Goal: Task Accomplishment & Management: Use online tool/utility

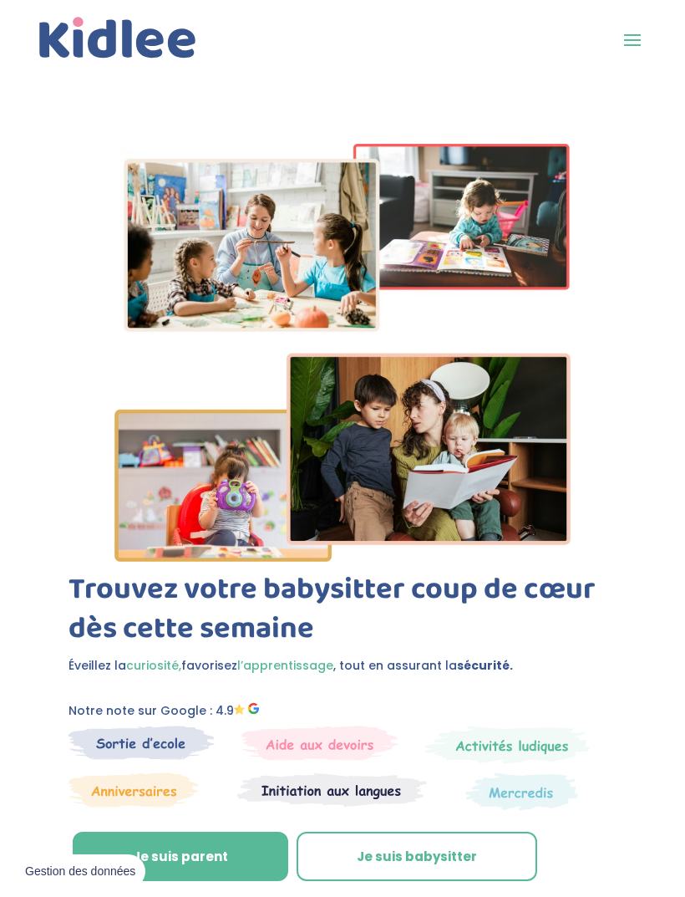
click at [635, 40] on span at bounding box center [632, 39] width 27 height 27
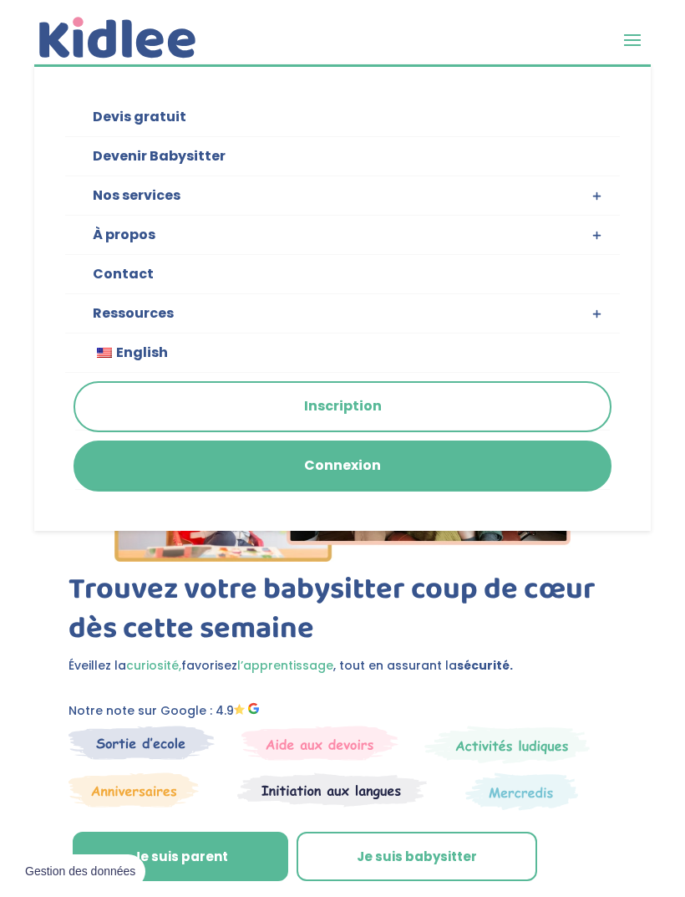
click at [392, 470] on link "Connexion" at bounding box center [342, 466] width 535 height 48
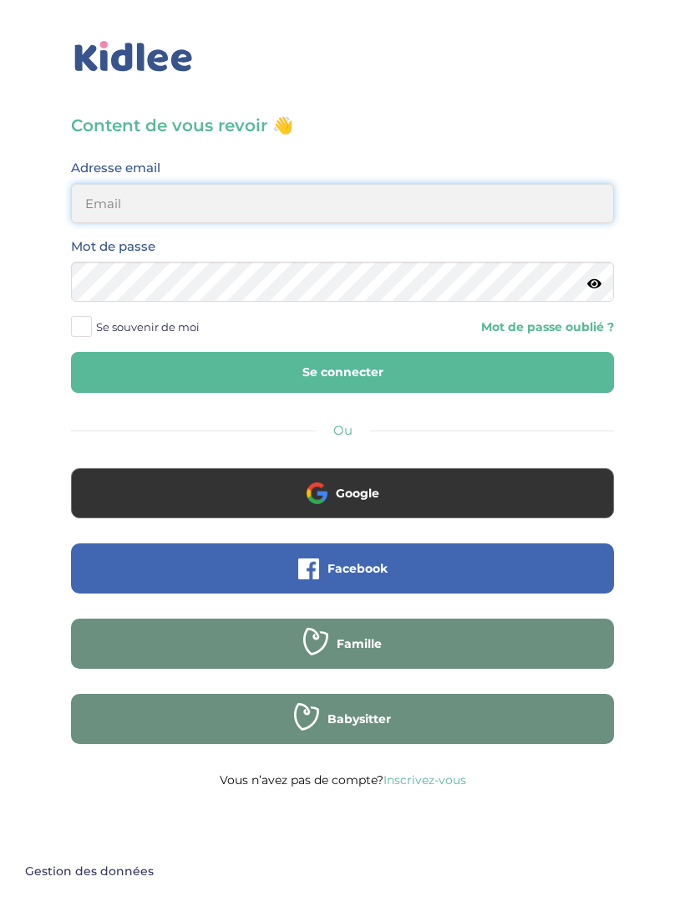
type input "nath.correasan@outlook.fr"
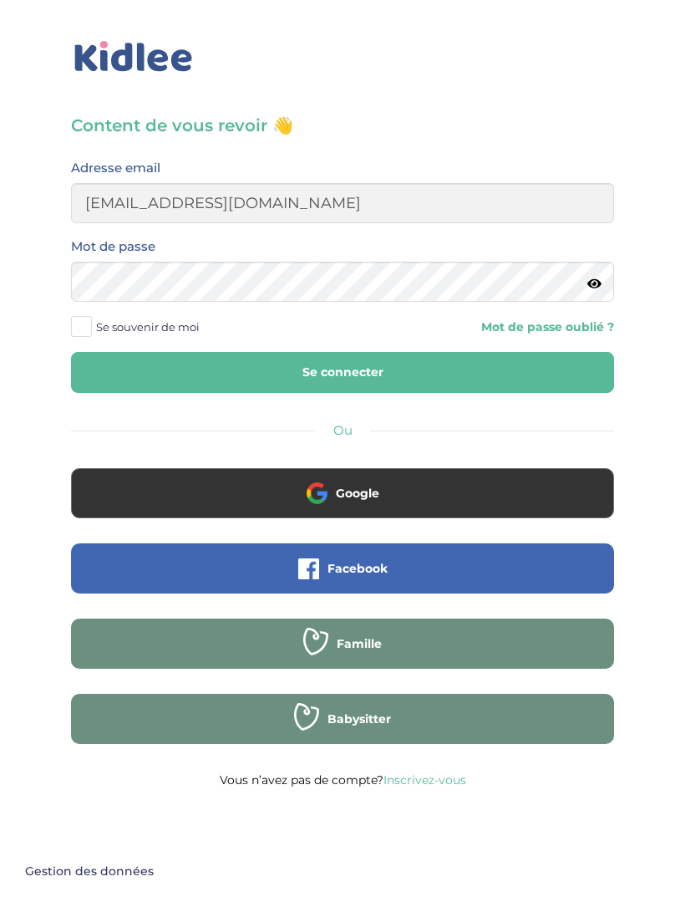
click at [343, 372] on button "Se connecter" at bounding box center [342, 372] width 543 height 41
click at [372, 371] on button "Se connecter" at bounding box center [342, 372] width 543 height 41
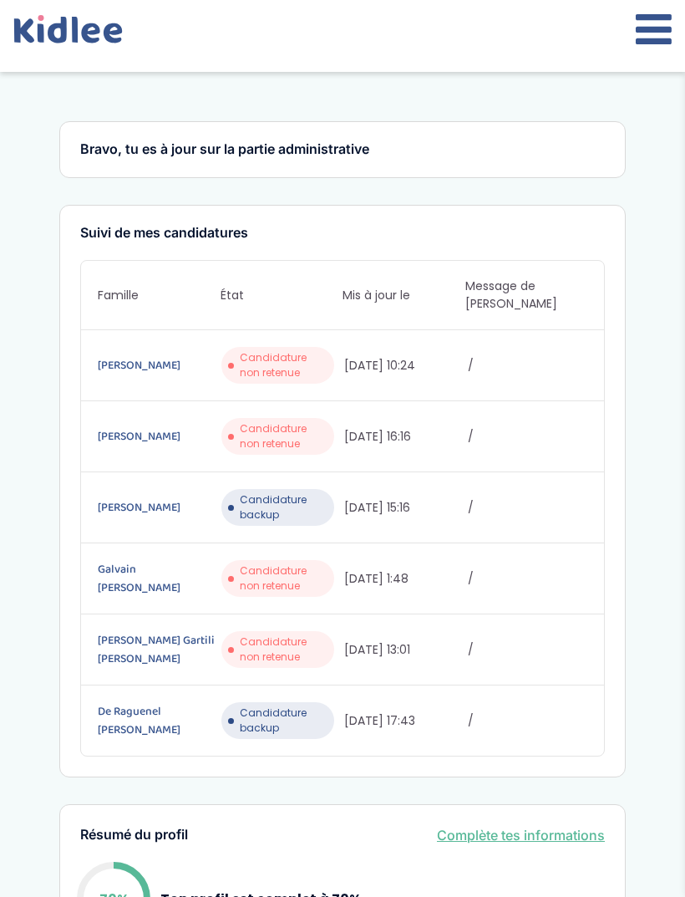
click at [655, 33] on icon at bounding box center [654, 29] width 36 height 42
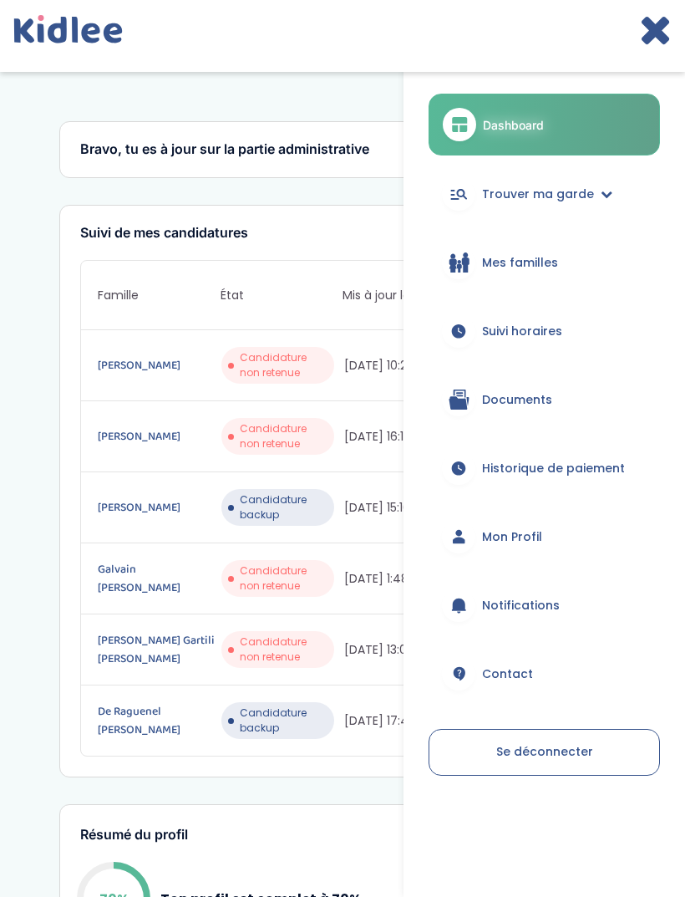
click at [577, 189] on span "Trouver ma garde" at bounding box center [538, 195] width 112 height 18
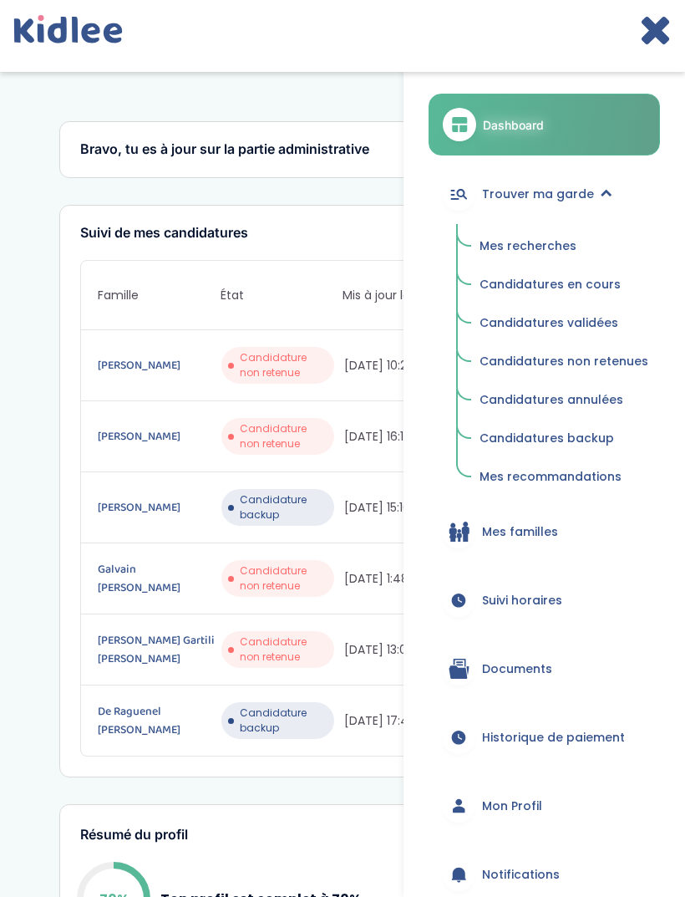
click at [552, 247] on span "Mes recherches" at bounding box center [528, 245] width 97 height 17
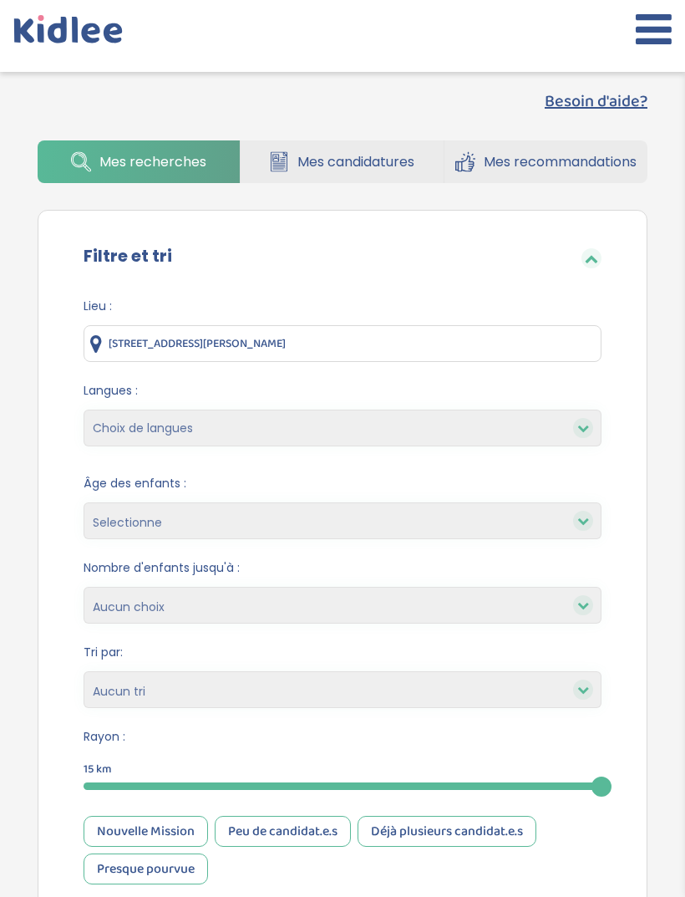
scroll to position [32, 0]
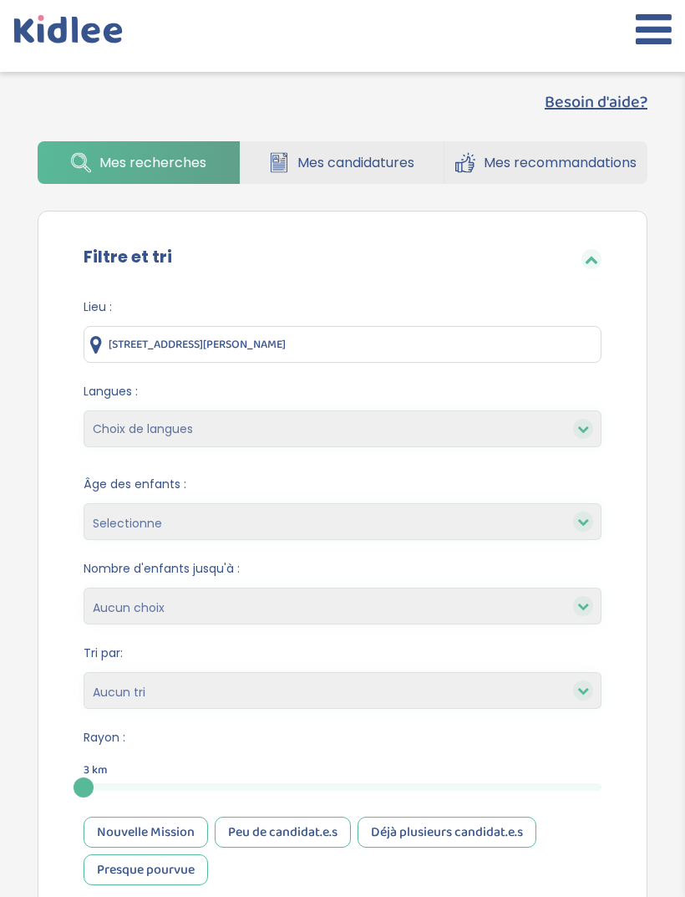
click at [571, 424] on select "Choix de langues Allemand Anglais Espagnol Italien Français Coréen" at bounding box center [343, 428] width 518 height 37
select select "5"
select select
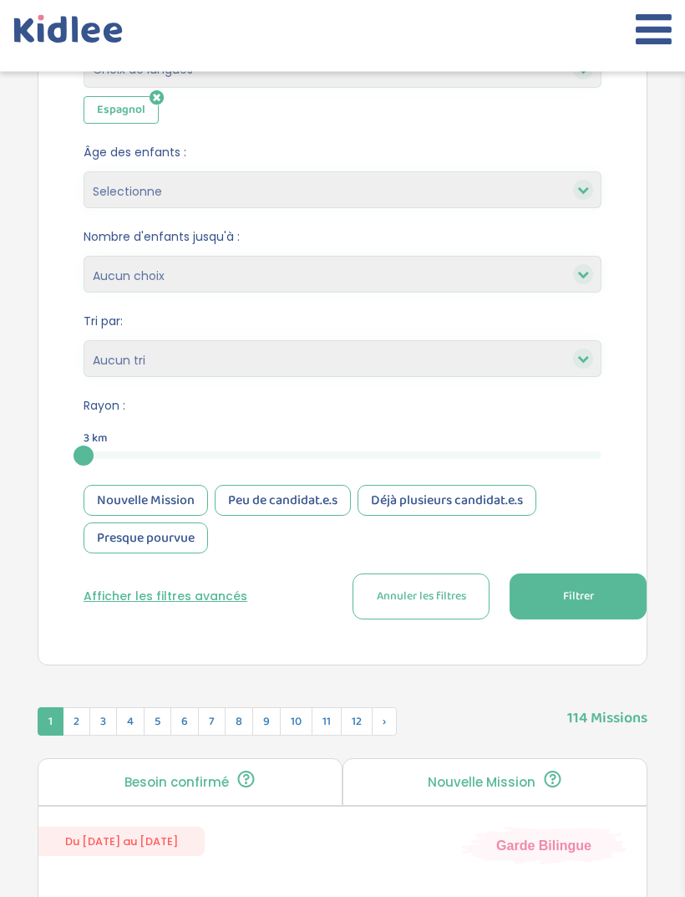
click at [590, 601] on span "Filtrer" at bounding box center [578, 597] width 31 height 18
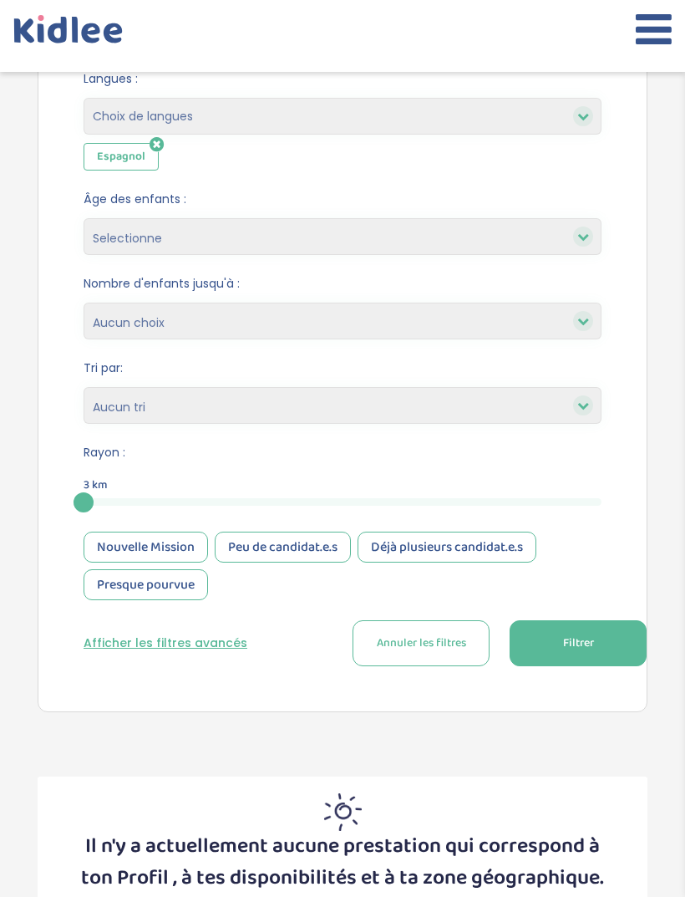
scroll to position [302, 0]
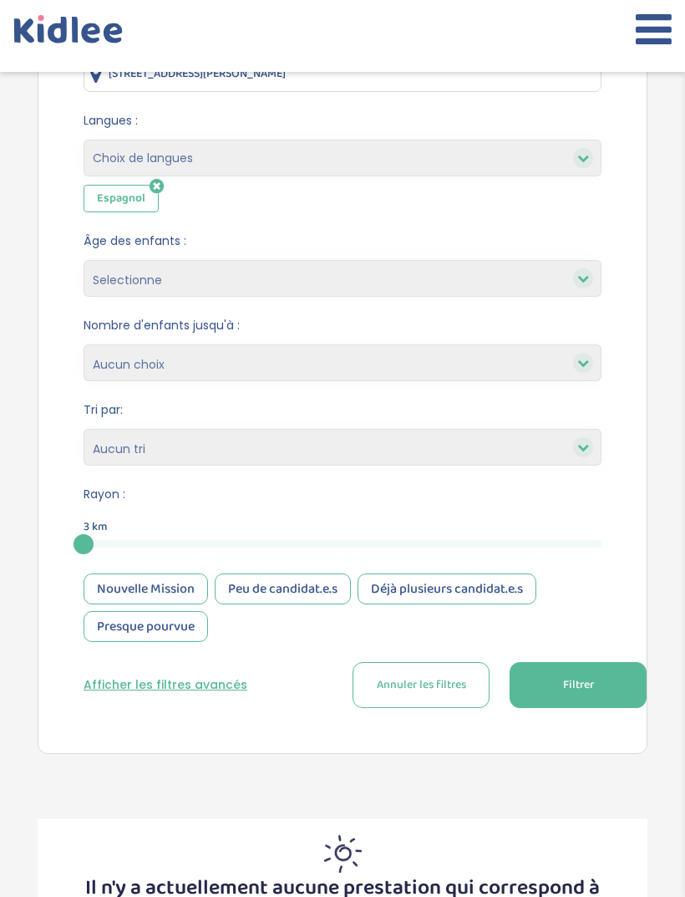
click at [150, 185] on icon at bounding box center [157, 186] width 14 height 17
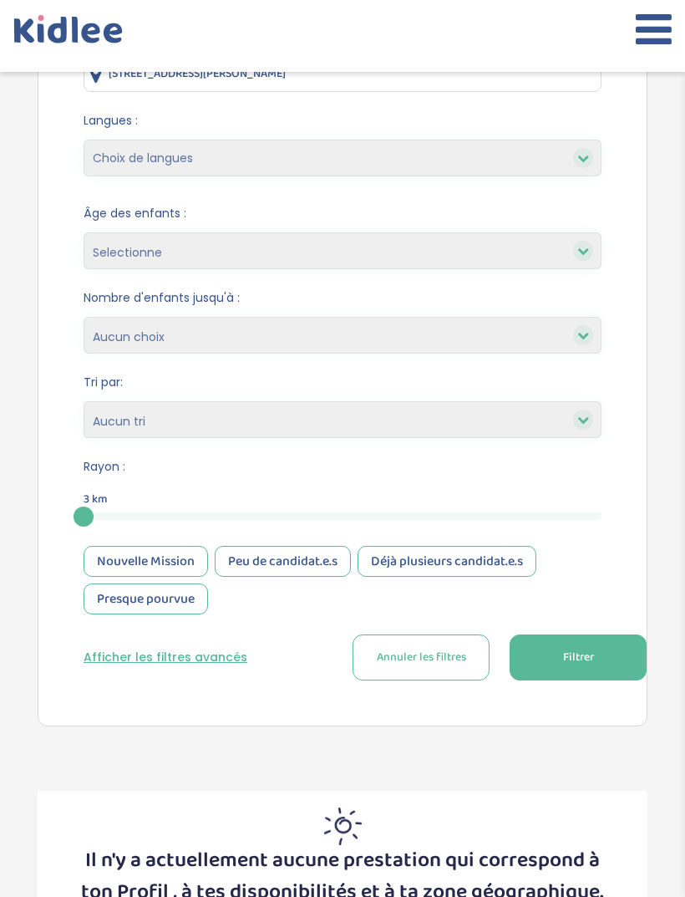
click at [439, 658] on span "Annuler les filtres" at bounding box center [421, 657] width 89 height 18
click at [193, 666] on button "Afficher les filtres avancés" at bounding box center [166, 657] width 164 height 18
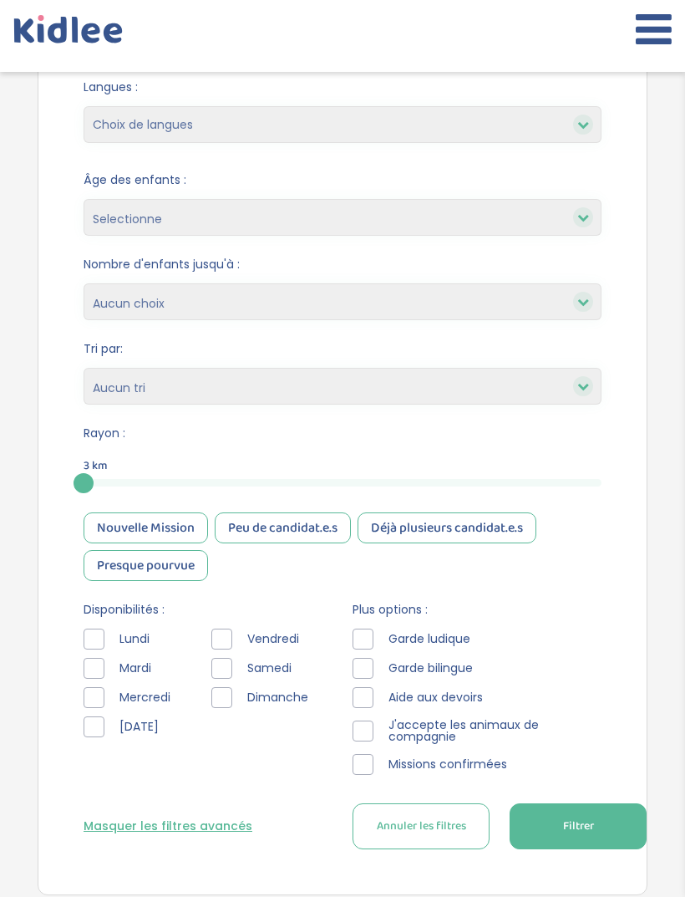
scroll to position [343, 0]
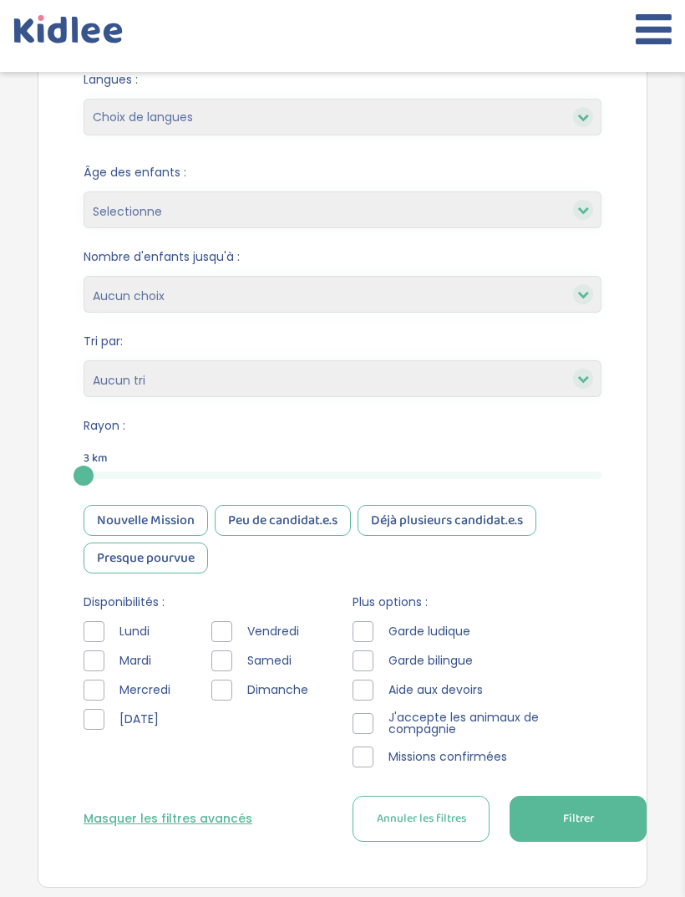
click at [144, 660] on span "Mardi" at bounding box center [136, 661] width 46 height 18
click at [109, 658] on div "Mardi" at bounding box center [131, 660] width 94 height 21
click at [99, 659] on div at bounding box center [94, 660] width 21 height 21
click at [96, 671] on div at bounding box center [94, 660] width 21 height 21
click at [100, 687] on div at bounding box center [94, 689] width 21 height 21
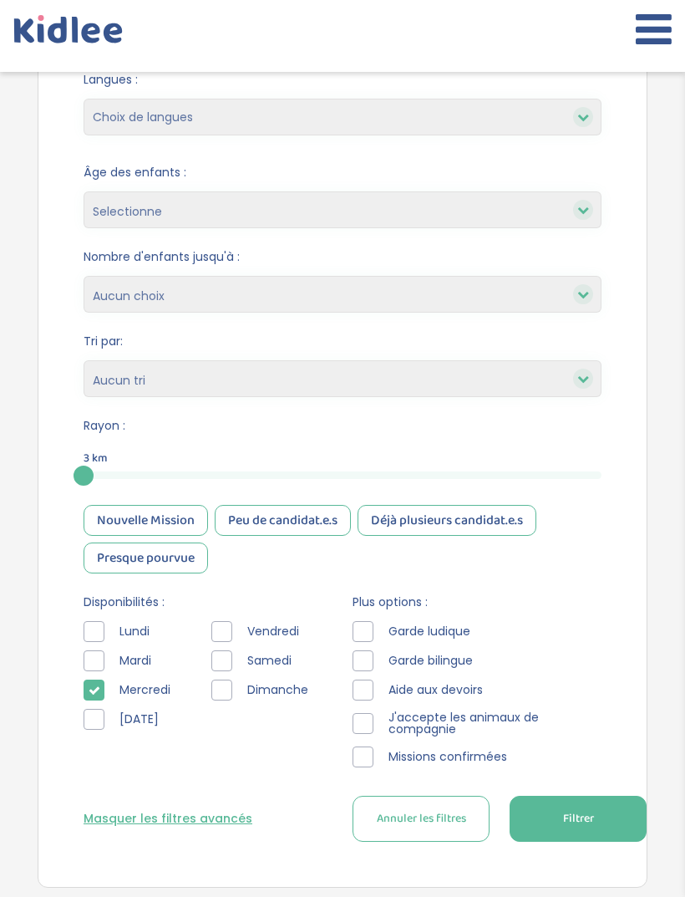
click at [101, 658] on div at bounding box center [94, 660] width 21 height 21
click at [229, 638] on div at bounding box center [221, 631] width 21 height 21
click at [104, 628] on div at bounding box center [94, 631] width 21 height 21
click at [599, 823] on button "Filtrer" at bounding box center [578, 819] width 137 height 46
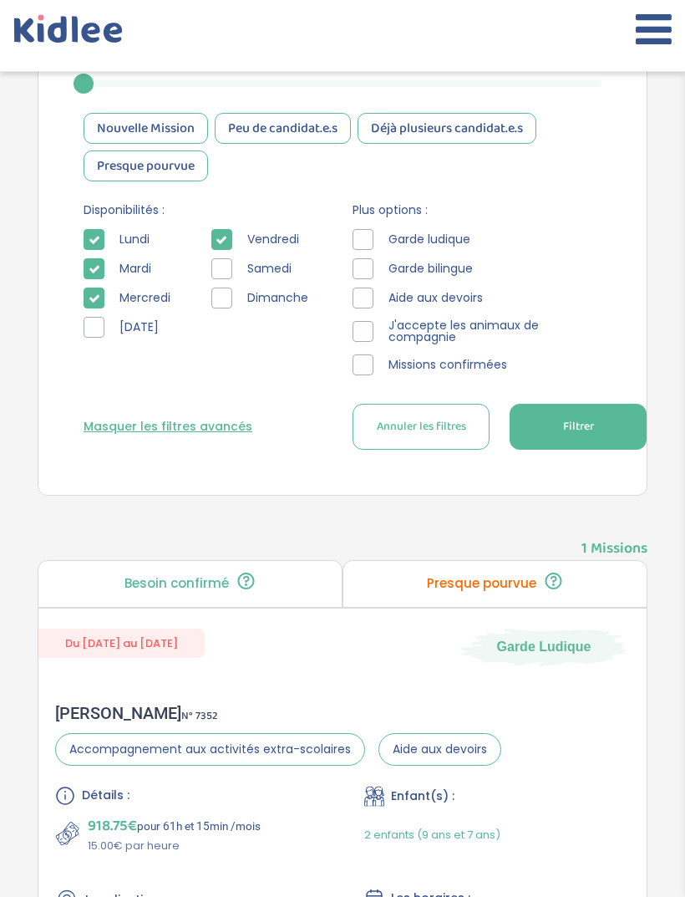
scroll to position [735, 0]
click at [116, 238] on span "Lundi" at bounding box center [135, 240] width 44 height 18
click at [94, 237] on icon at bounding box center [95, 240] width 12 height 12
click at [593, 446] on button "Filtrer" at bounding box center [578, 427] width 137 height 46
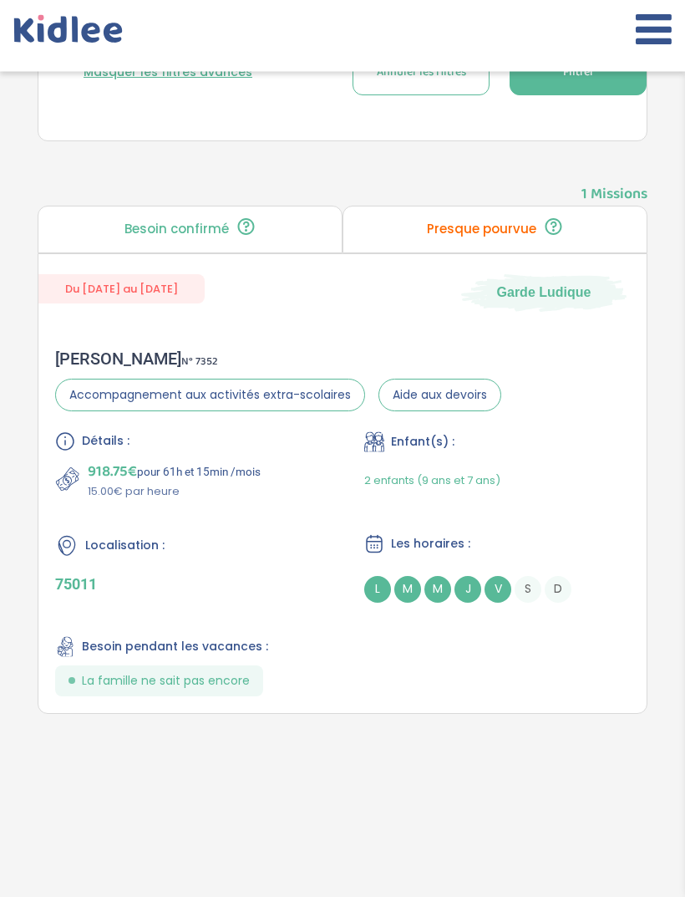
scroll to position [1090, 0]
click at [589, 480] on div "2 enfants (9 ans et 7 ans)" at bounding box center [497, 479] width 266 height 39
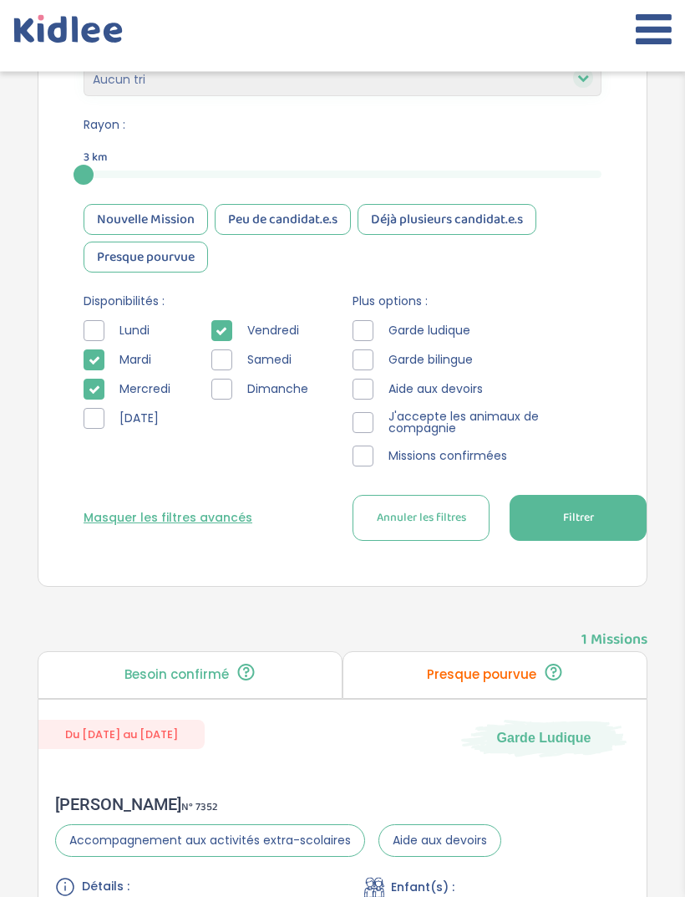
click at [435, 541] on button "Annuler les filtres" at bounding box center [421, 519] width 137 height 46
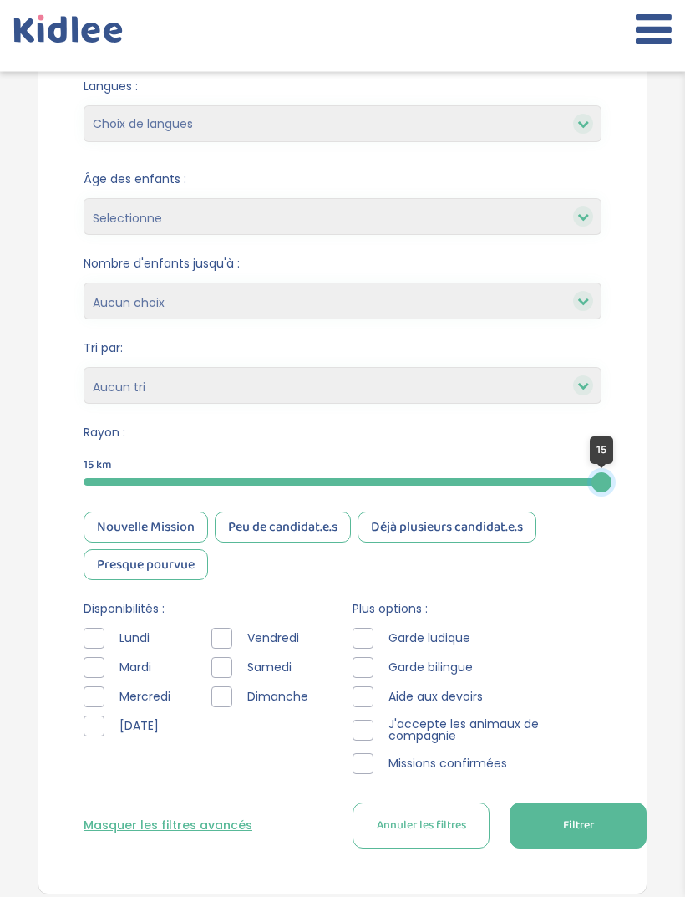
scroll to position [337, 0]
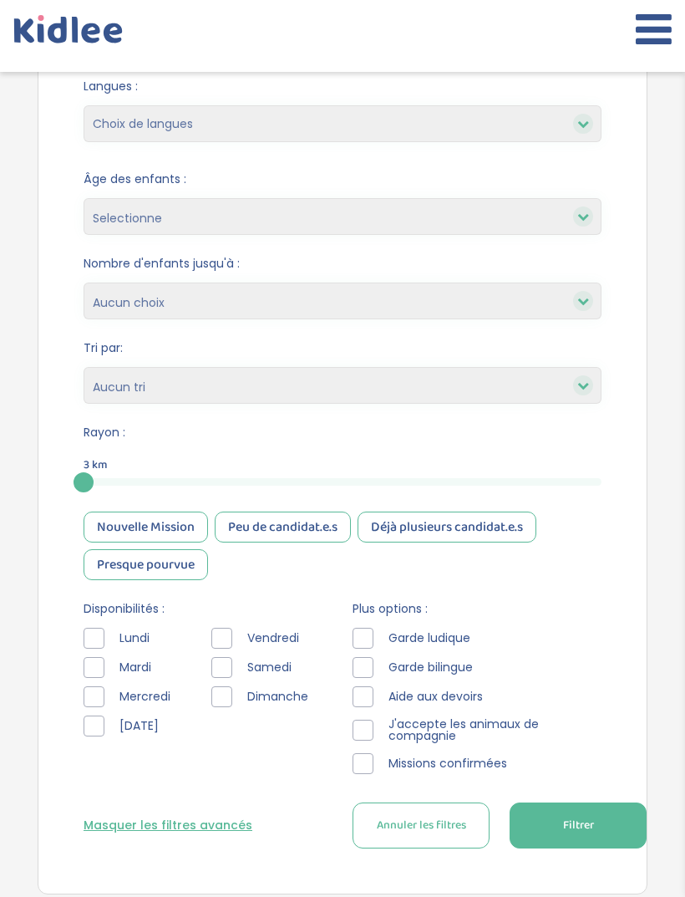
click at [574, 821] on span "Filtrer" at bounding box center [578, 825] width 31 height 18
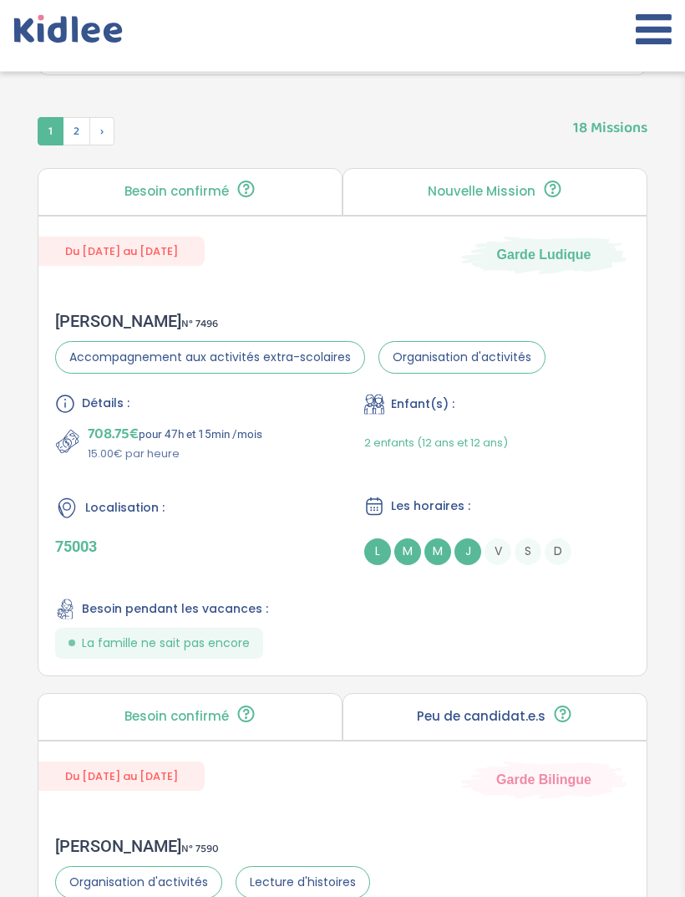
scroll to position [1222, 0]
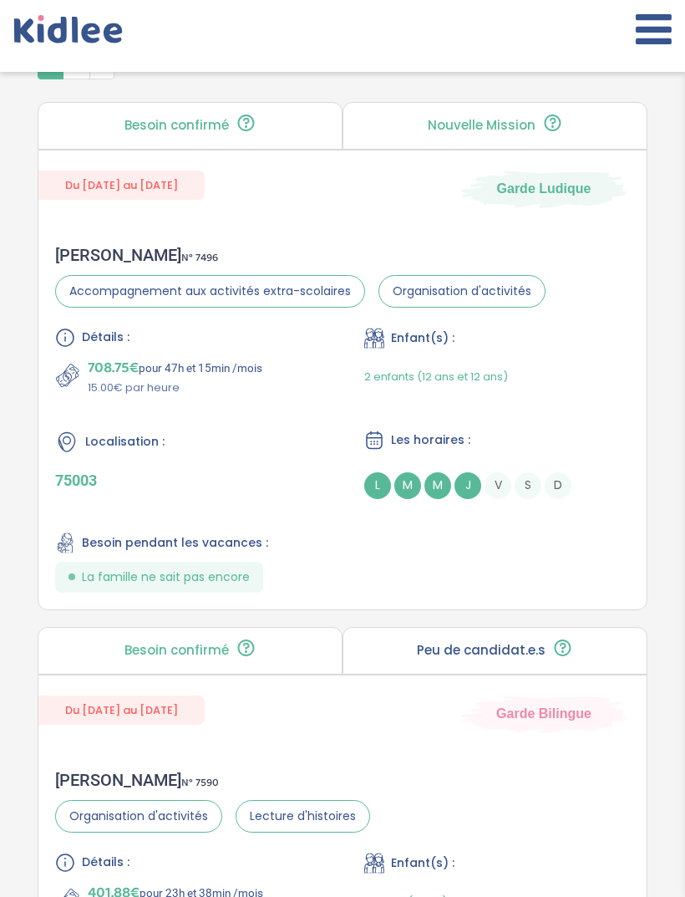
click at [565, 229] on div "Du 02-09-2025 au 31-07-2026 Garde Ludique Nathalie G . N° 7496 Accompagnement a…" at bounding box center [343, 380] width 610 height 460
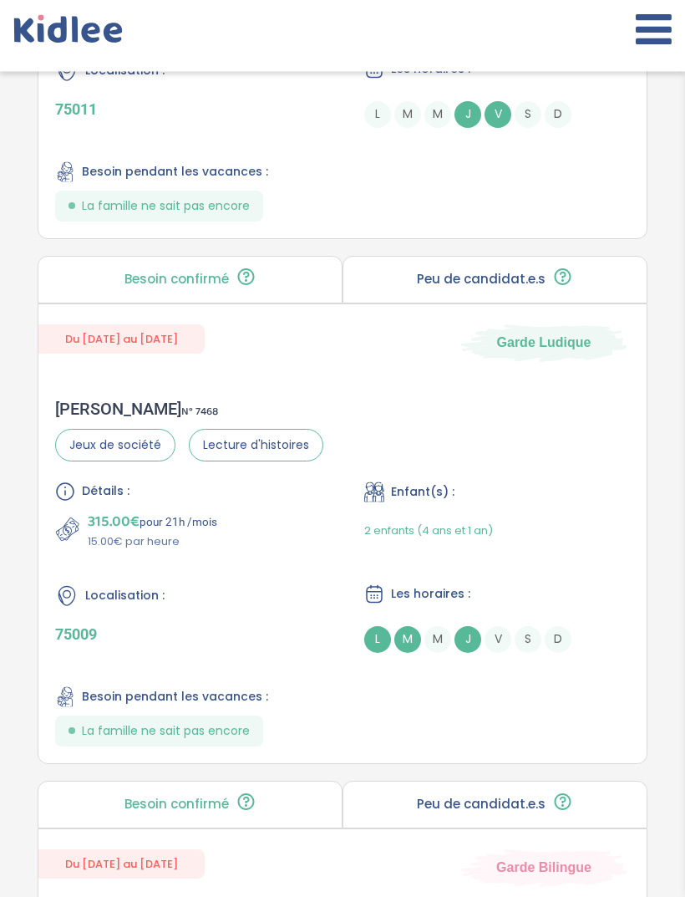
scroll to position [4234, 0]
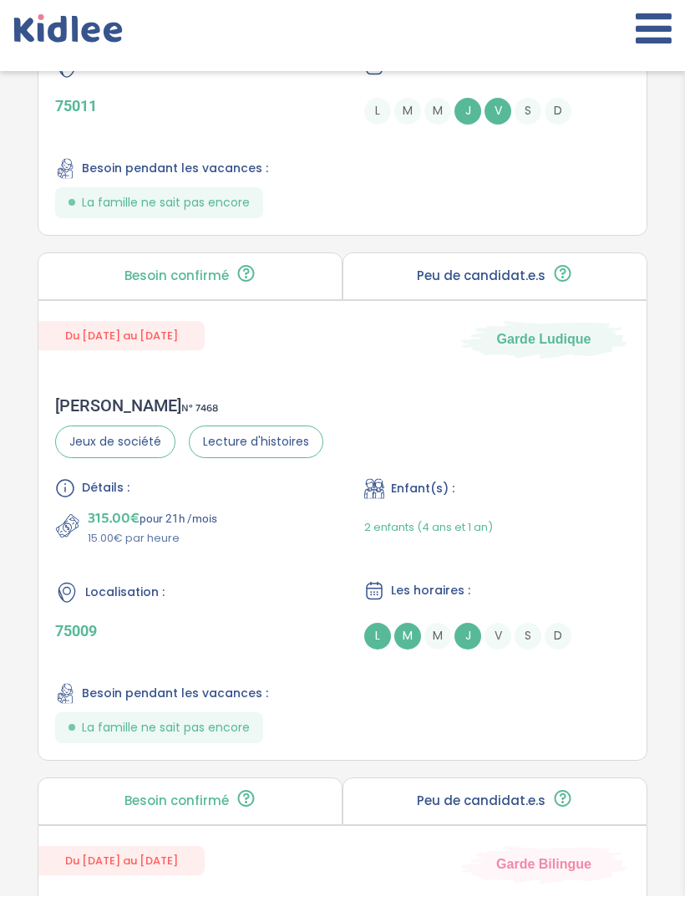
click at [429, 714] on div "Détails : 315.00€ pour 21h /mois 15.00€ par heure Enfant(s) : 2 enfants (4 ans …" at bounding box center [342, 611] width 575 height 265
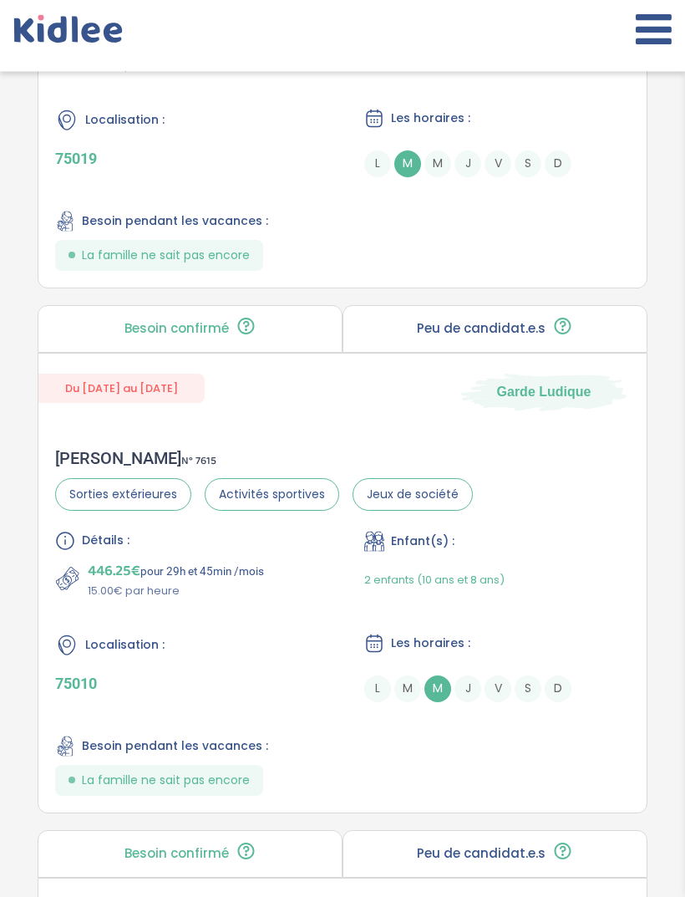
scroll to position [5232, 0]
click at [599, 521] on div "Patrice B . N° 7615 Sorties extérieures Activités sportives Jeux de société Dét…" at bounding box center [342, 621] width 608 height 381
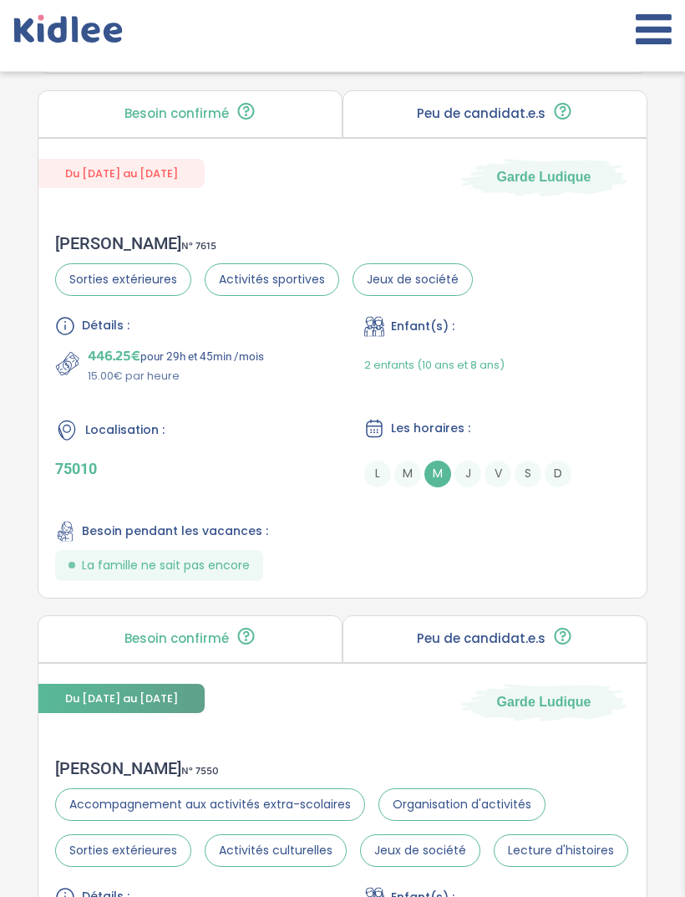
scroll to position [5447, 0]
click at [585, 425] on div "Détails : 446.25€ pour 29h et 45min /mois 15.00€ par heure Enfant(s) : 2 enfant…" at bounding box center [342, 448] width 575 height 265
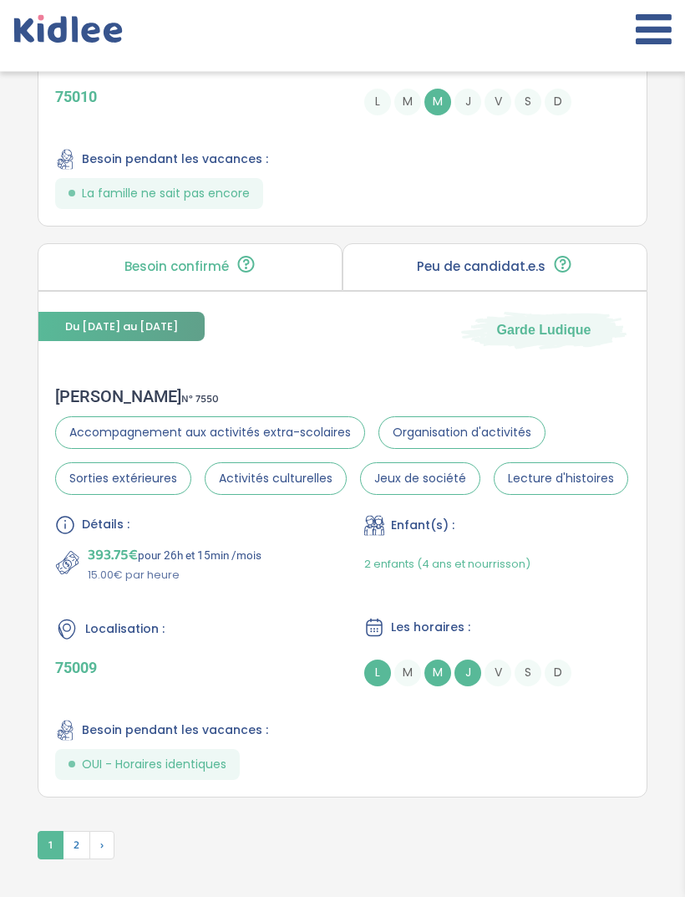
scroll to position [5818, 0]
click at [614, 495] on span "Lecture d'histoires" at bounding box center [561, 478] width 135 height 33
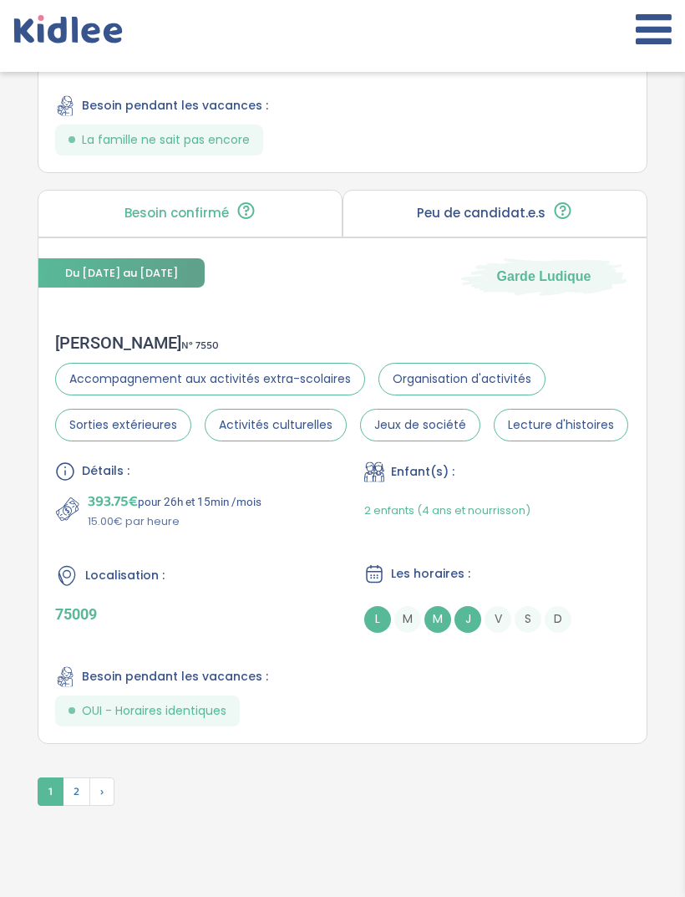
click at [75, 806] on span "2" at bounding box center [77, 791] width 28 height 28
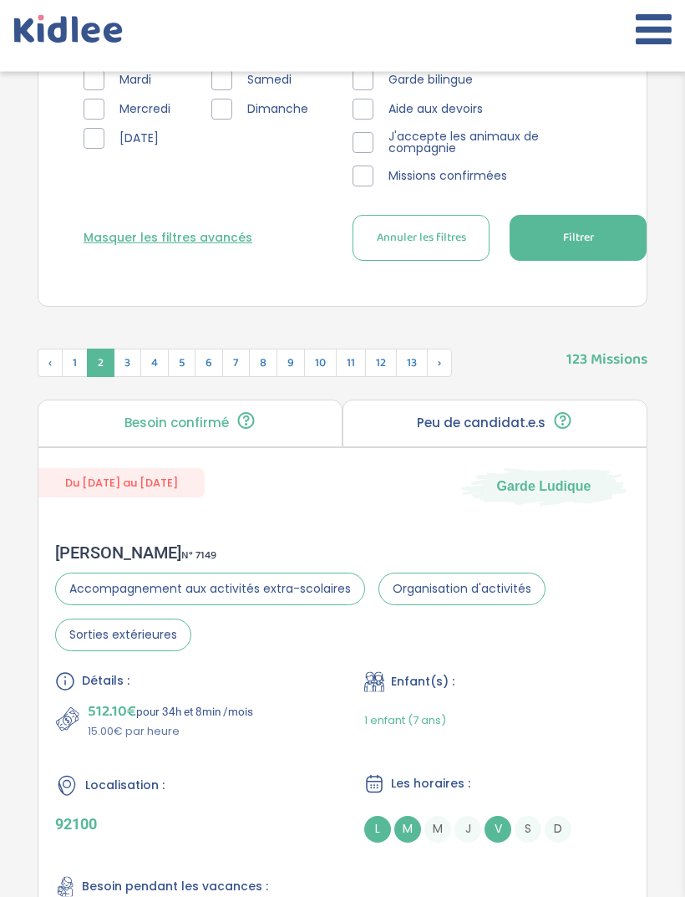
scroll to position [921, 0]
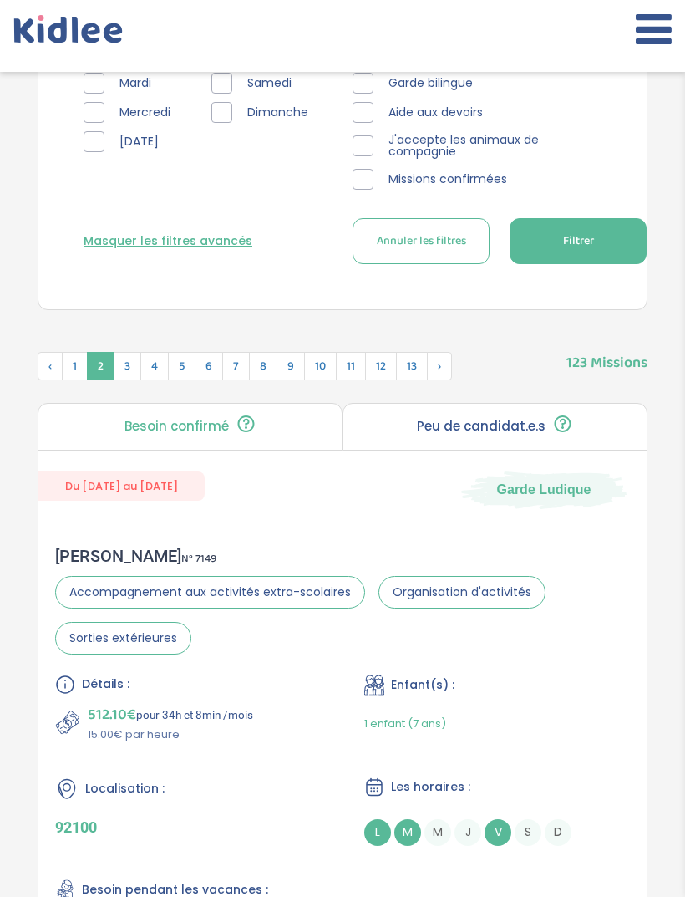
click at [123, 374] on span "3" at bounding box center [128, 366] width 28 height 28
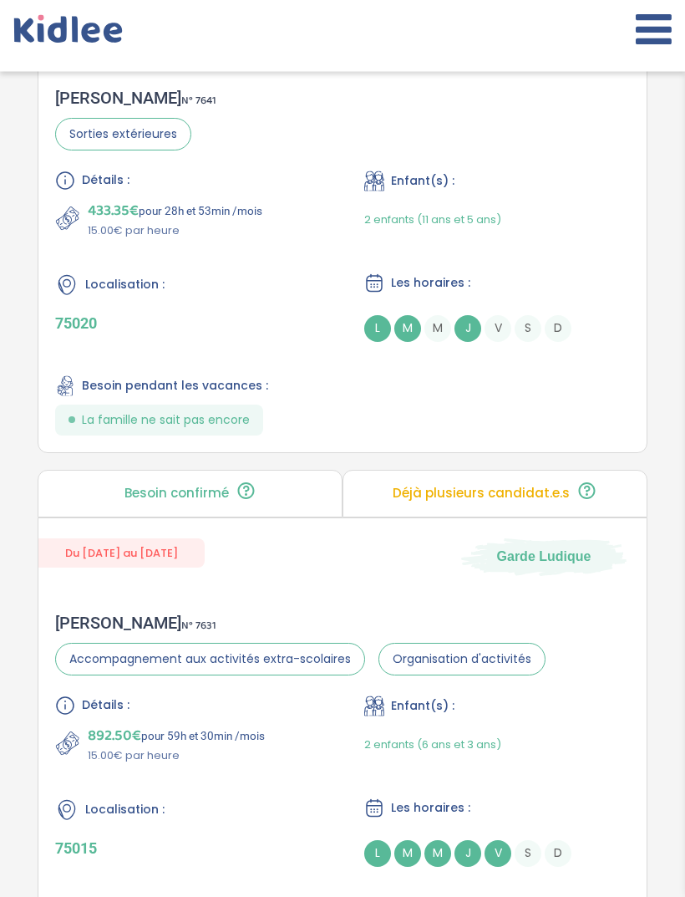
scroll to position [2436, 0]
click at [606, 687] on div "Sanchez L . N° 7631 Accompagnement aux activités extra-scolaires Organisation d…" at bounding box center [342, 786] width 608 height 381
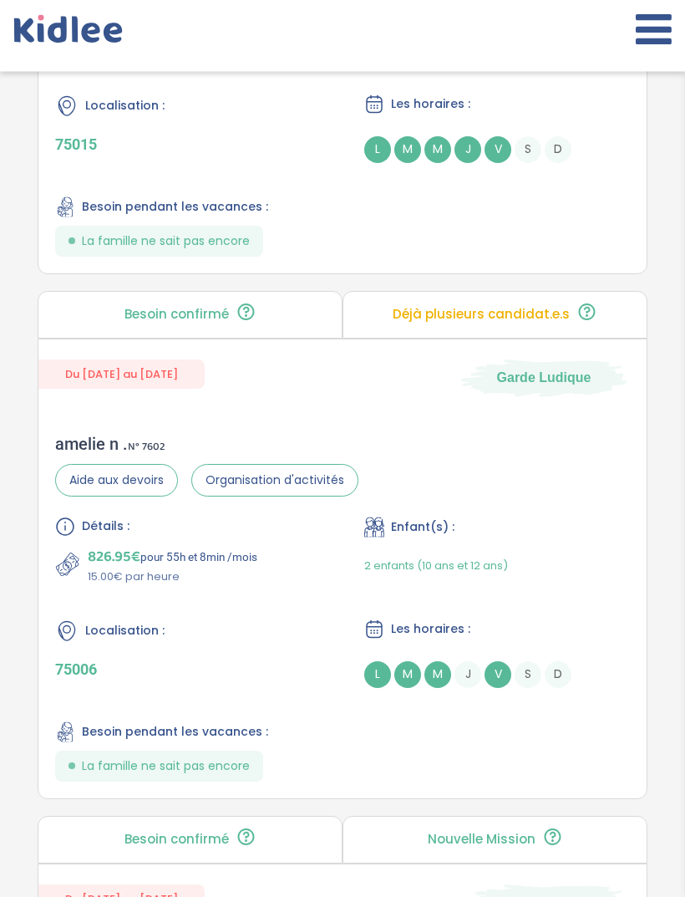
scroll to position [3139, 0]
click at [593, 483] on div "amelie n . N° 7602 Aide aux devoirs Organisation d'activités Détails : 826.95€ …" at bounding box center [342, 607] width 608 height 381
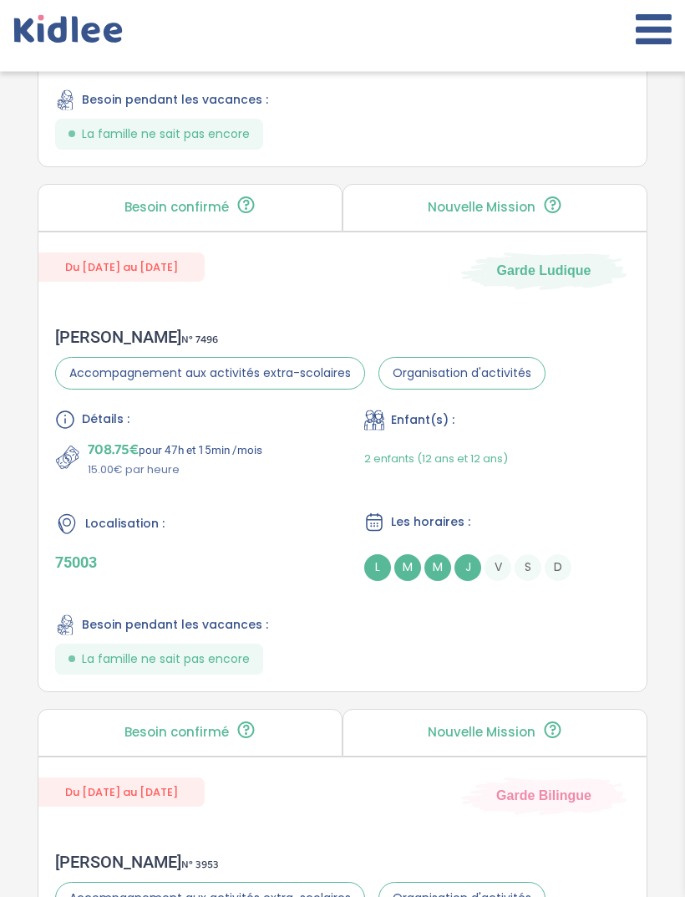
scroll to position [3772, 0]
click at [577, 477] on div "2 enfants (12 ans et 12 ans)" at bounding box center [497, 457] width 266 height 39
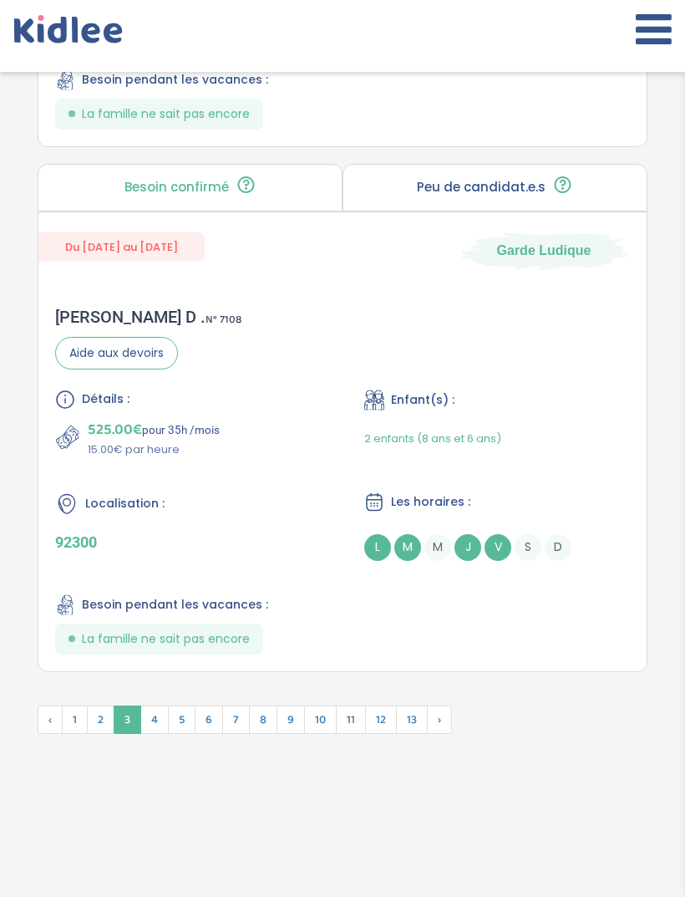
scroll to position [6072, 0]
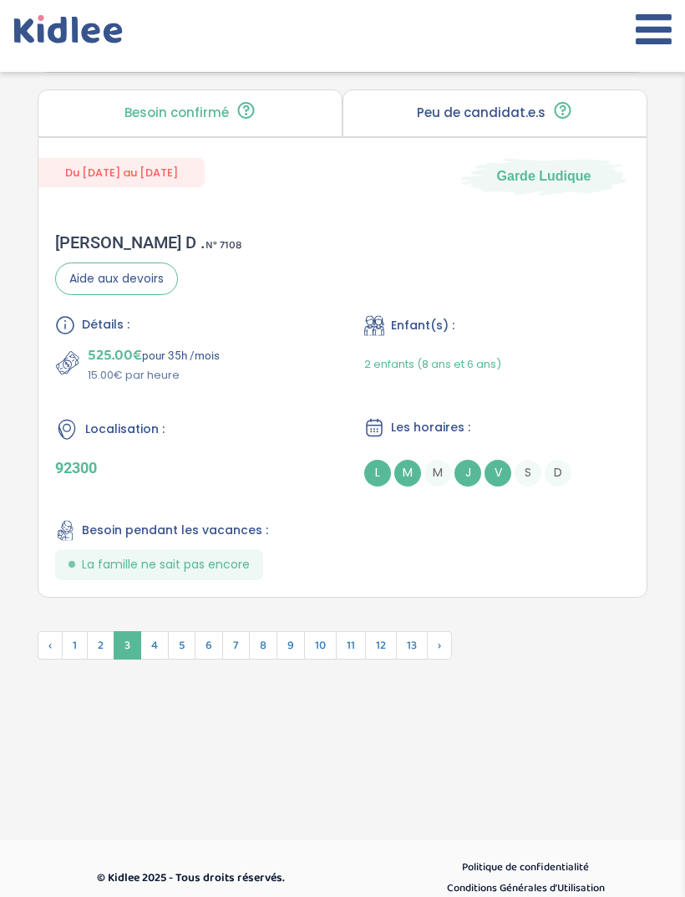
click at [155, 659] on span "4" at bounding box center [154, 645] width 28 height 28
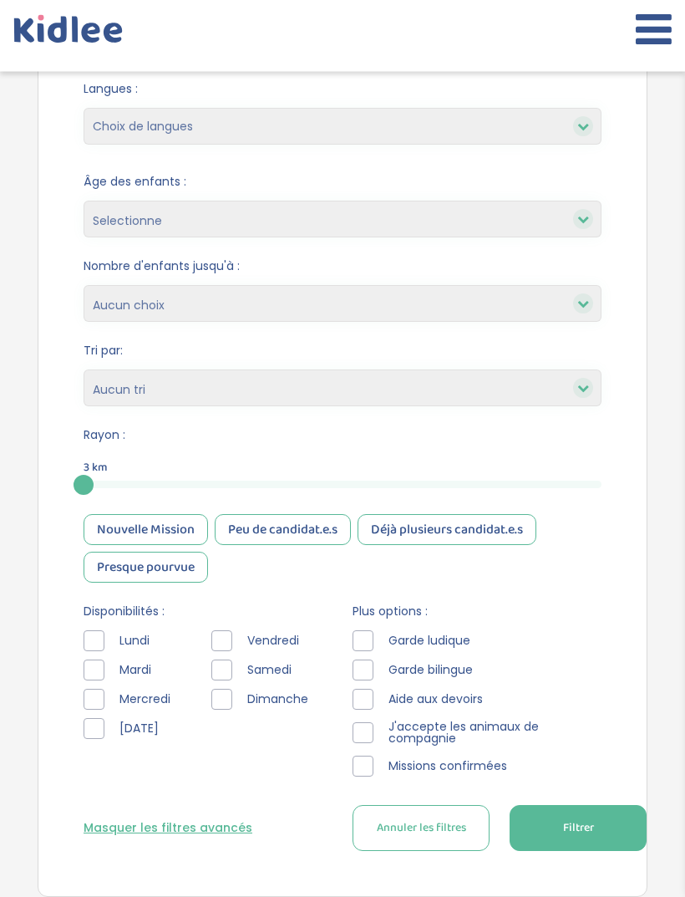
scroll to position [333, 0]
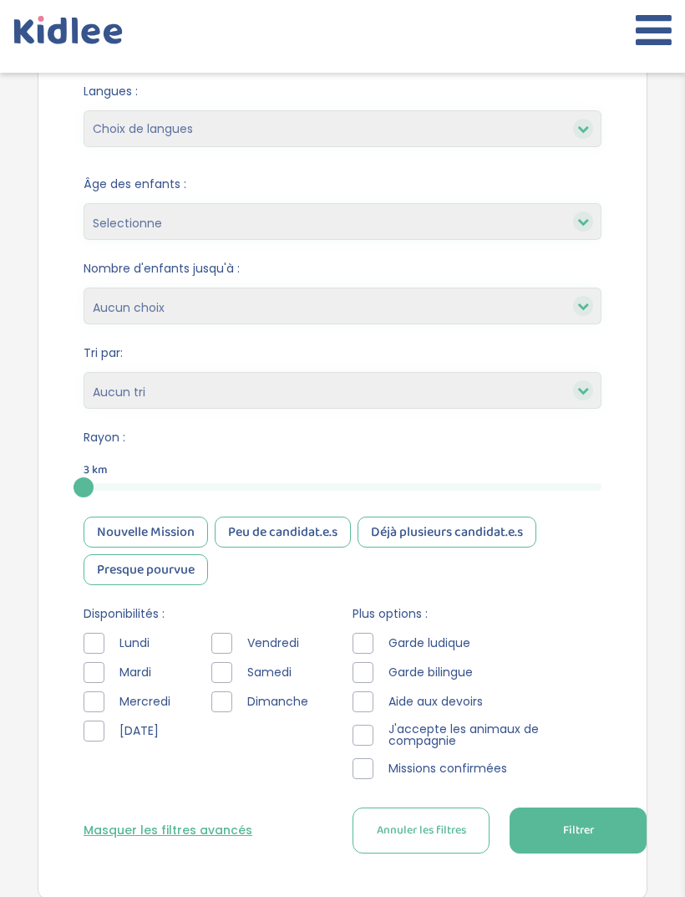
click at [145, 644] on span "Lundi" at bounding box center [135, 642] width 44 height 18
click at [140, 671] on span "Mardi" at bounding box center [136, 672] width 46 height 18
click at [98, 632] on div "Disponibilités : Lundi Mardi Mercredi Jeudi Vendredi Samedi Dimanche" at bounding box center [208, 676] width 249 height 145
click at [89, 648] on div at bounding box center [94, 642] width 21 height 21
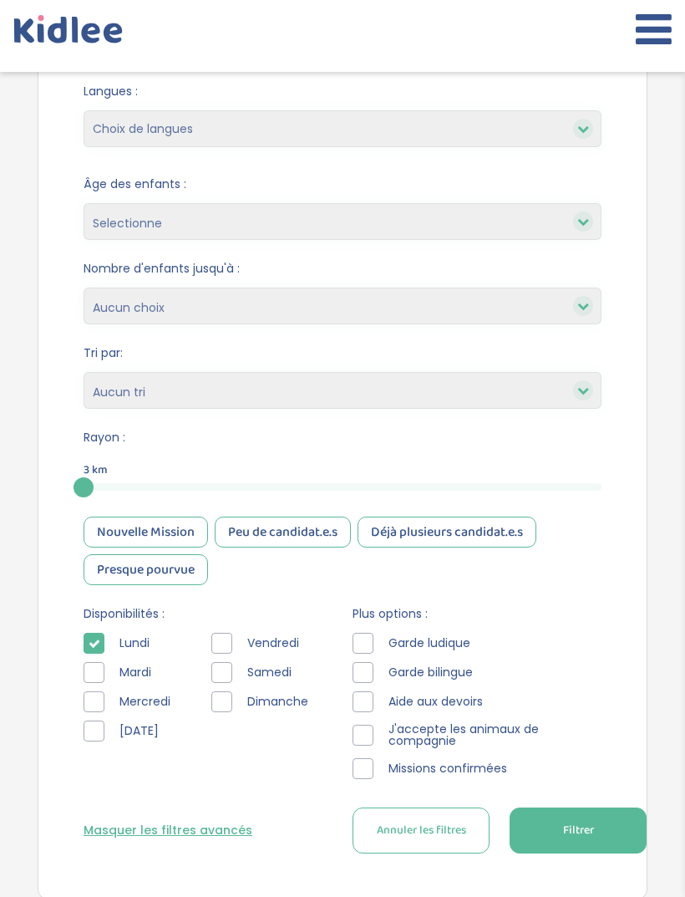
click at [100, 670] on div at bounding box center [94, 672] width 21 height 21
click at [89, 700] on div at bounding box center [94, 701] width 21 height 21
click at [231, 638] on div at bounding box center [221, 643] width 21 height 21
click at [584, 839] on span "Filtrer" at bounding box center [578, 830] width 31 height 18
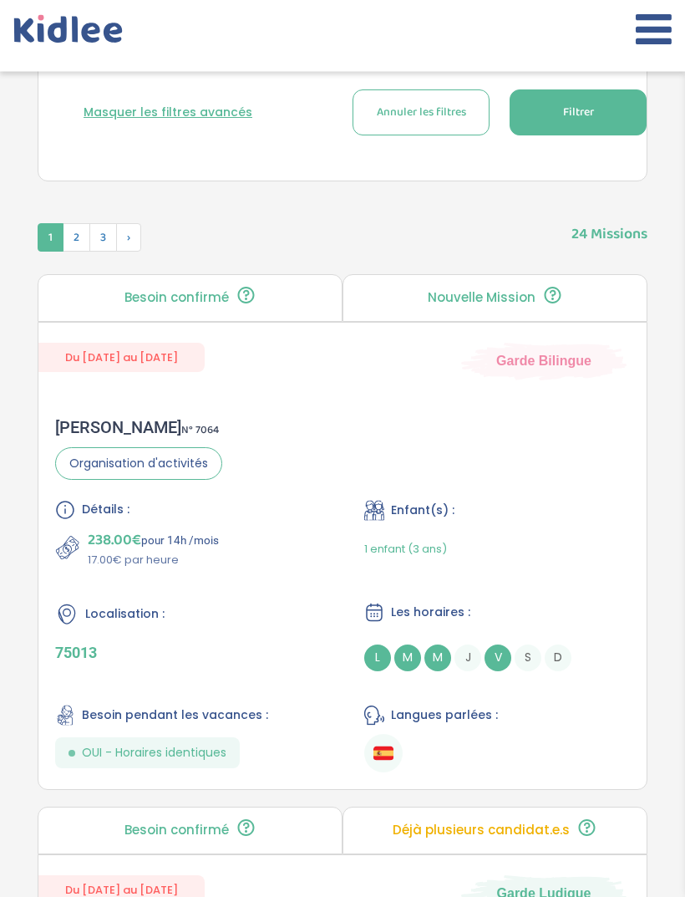
scroll to position [1050, 0]
click at [566, 538] on div "1 enfant (3 ans)" at bounding box center [497, 548] width 266 height 39
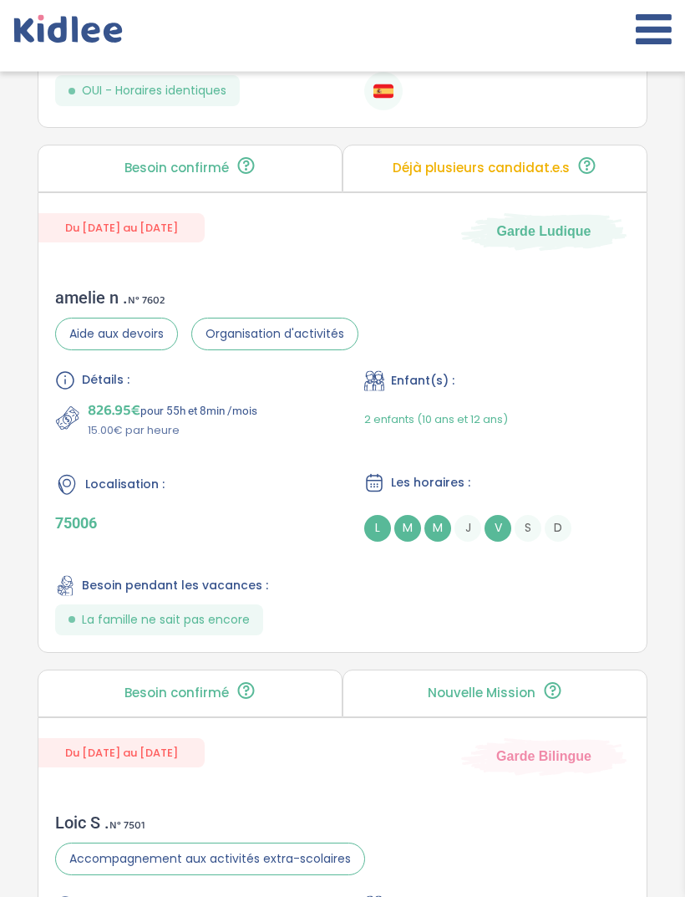
scroll to position [1711, 0]
click at [564, 435] on div "2 enfants (10 ans et 12 ans)" at bounding box center [497, 418] width 266 height 39
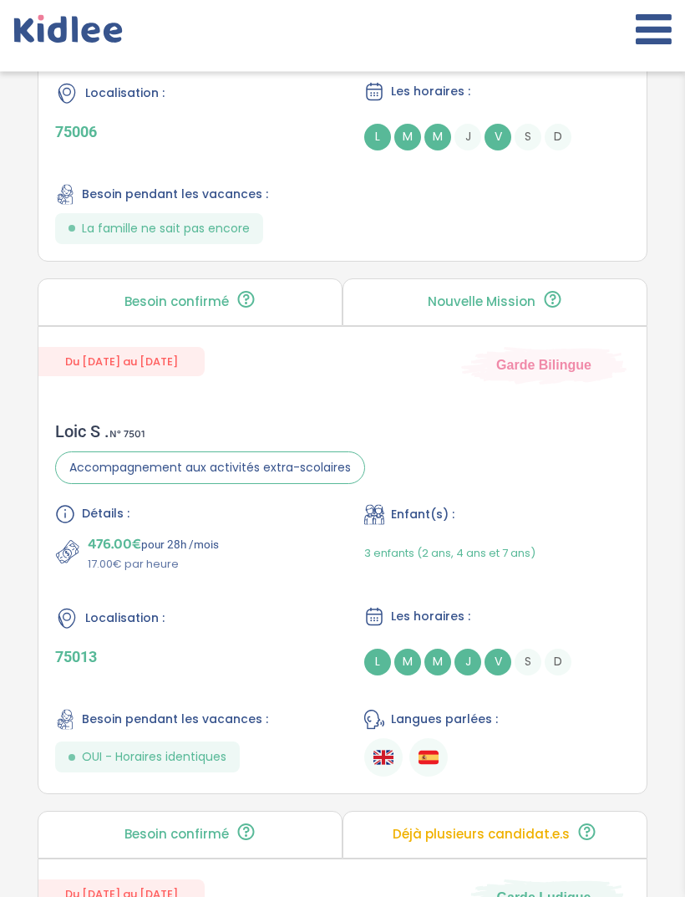
scroll to position [2102, 0]
click at [577, 646] on div "Les horaires : L M M J V S D" at bounding box center [497, 640] width 266 height 69
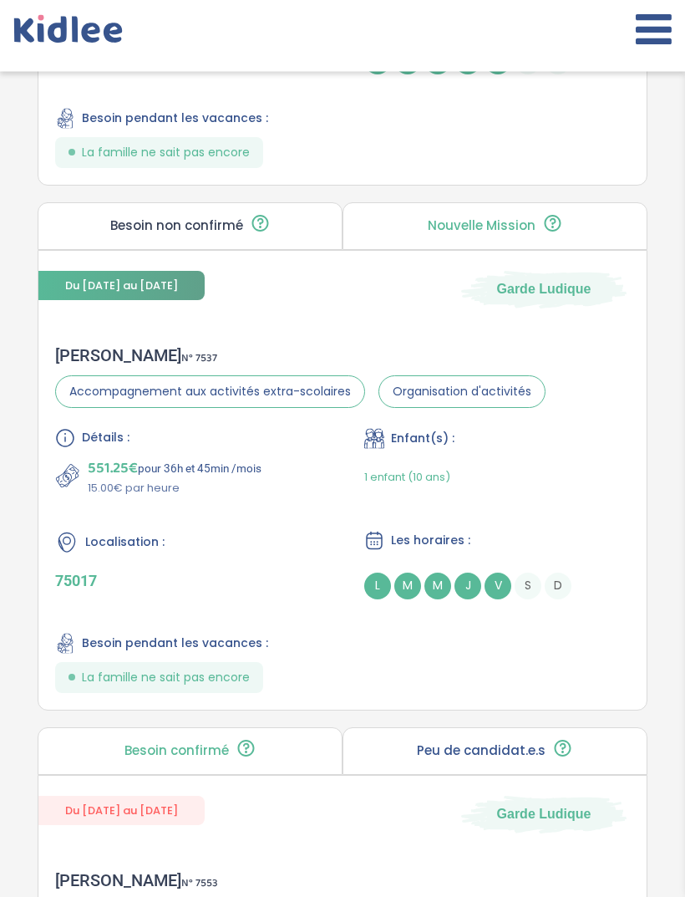
scroll to position [4332, 0]
click at [620, 692] on div "Détails : 551.25€ pour 36h et 45min /mois 15.00€ par heure Enfant(s) : 1 enfant…" at bounding box center [342, 559] width 575 height 265
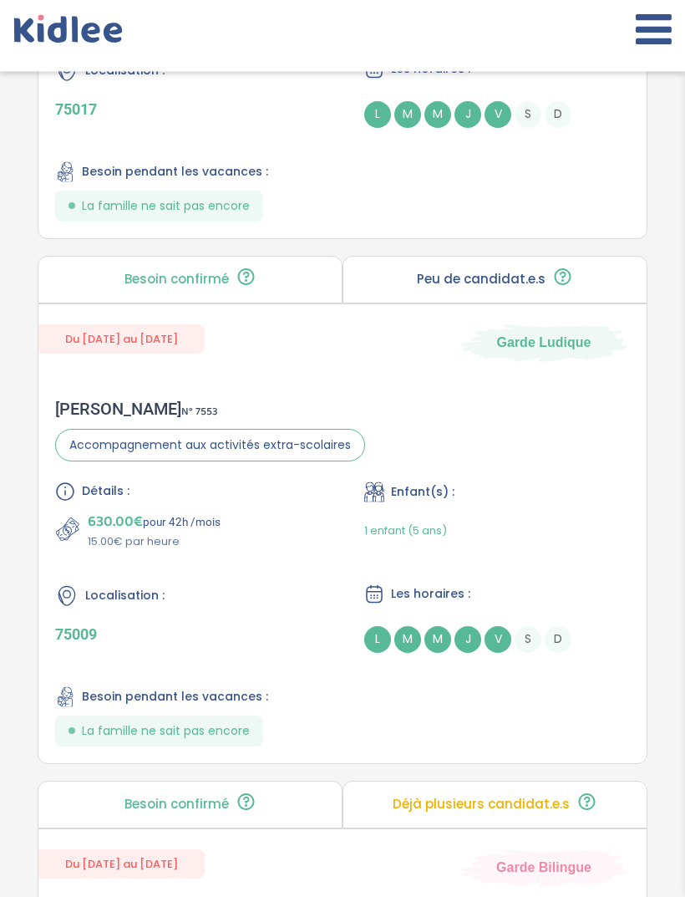
scroll to position [4804, 0]
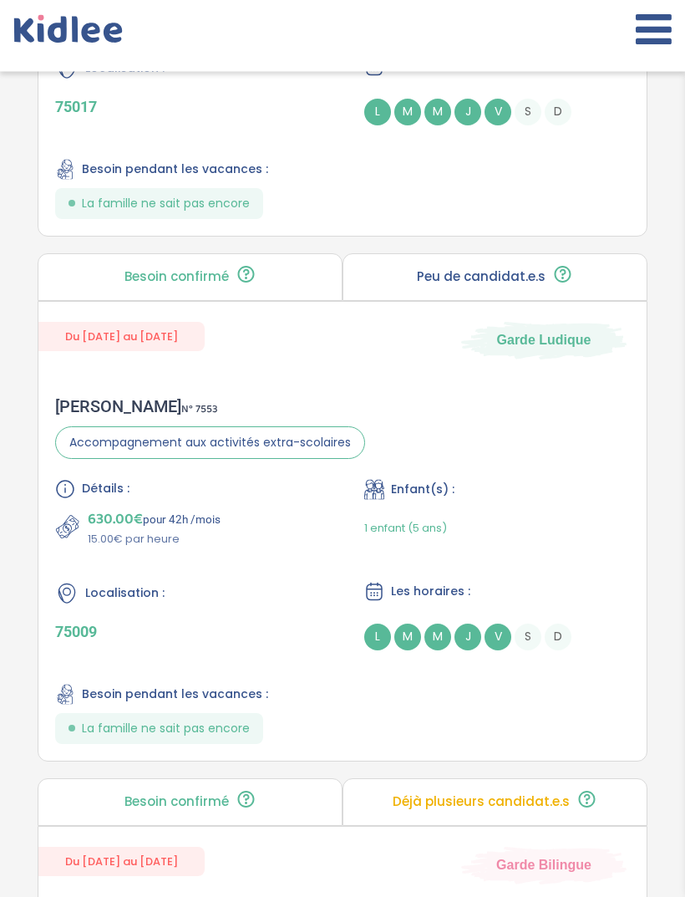
click at [585, 578] on div "Détails : 630.00€ pour 42h /mois 15.00€ par heure Enfant(s) : 1 enfant (5 ans) …" at bounding box center [342, 612] width 575 height 265
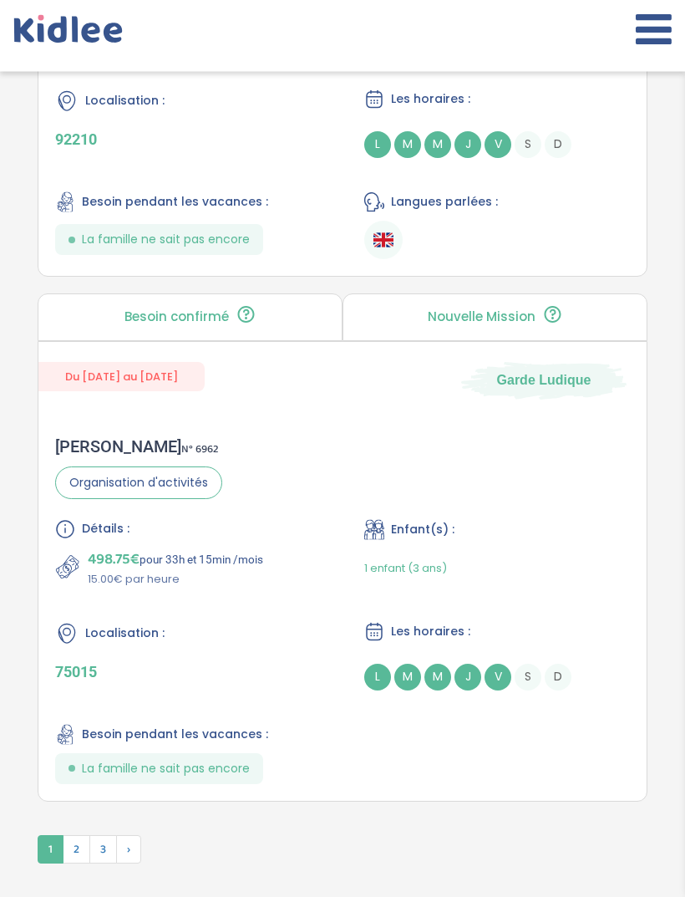
scroll to position [5841, 0]
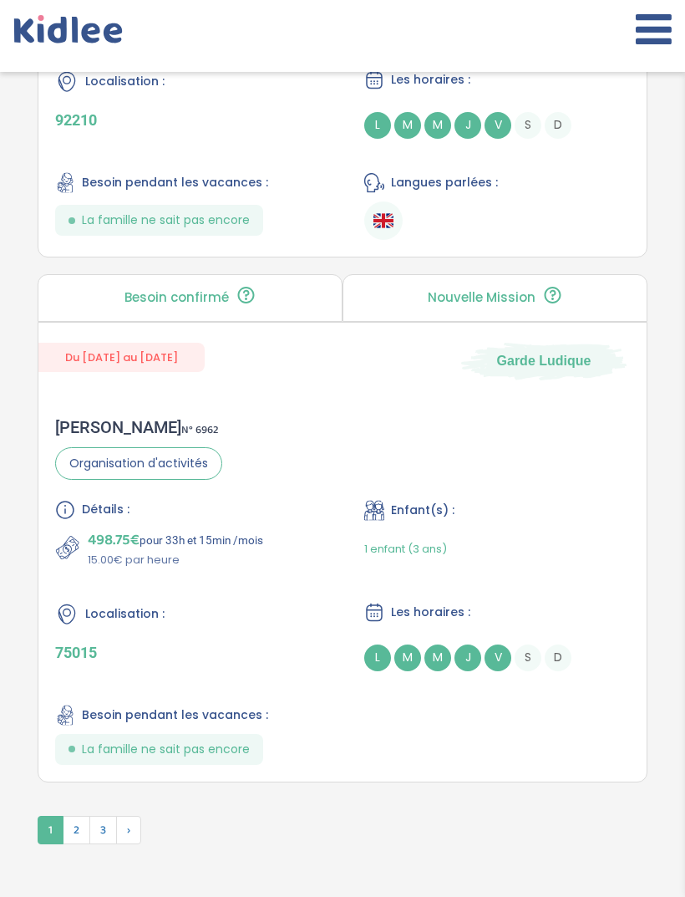
click at [627, 568] on div "1 enfant (3 ans)" at bounding box center [497, 548] width 266 height 39
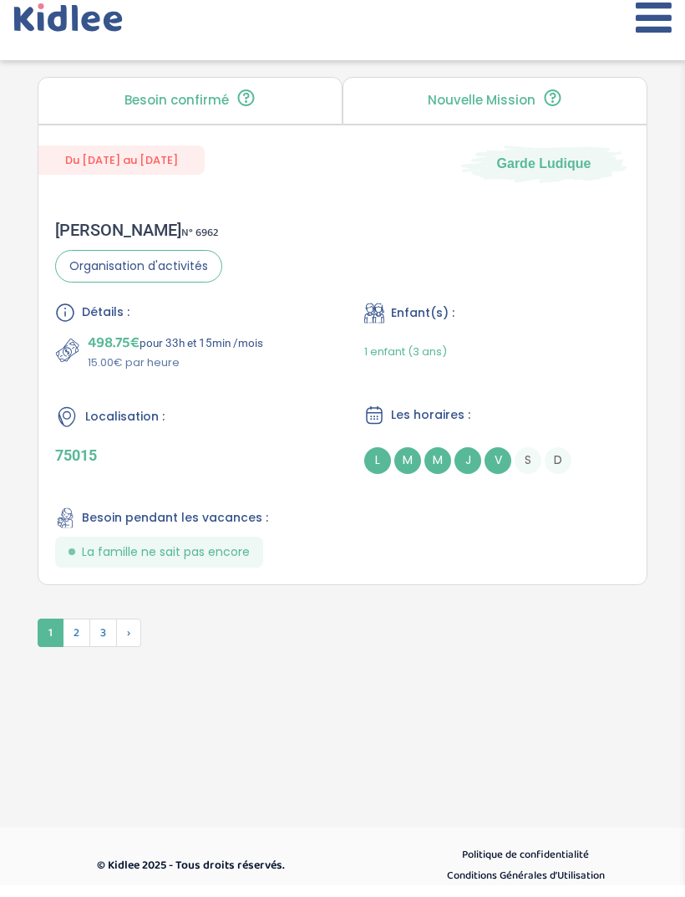
scroll to position [6026, 0]
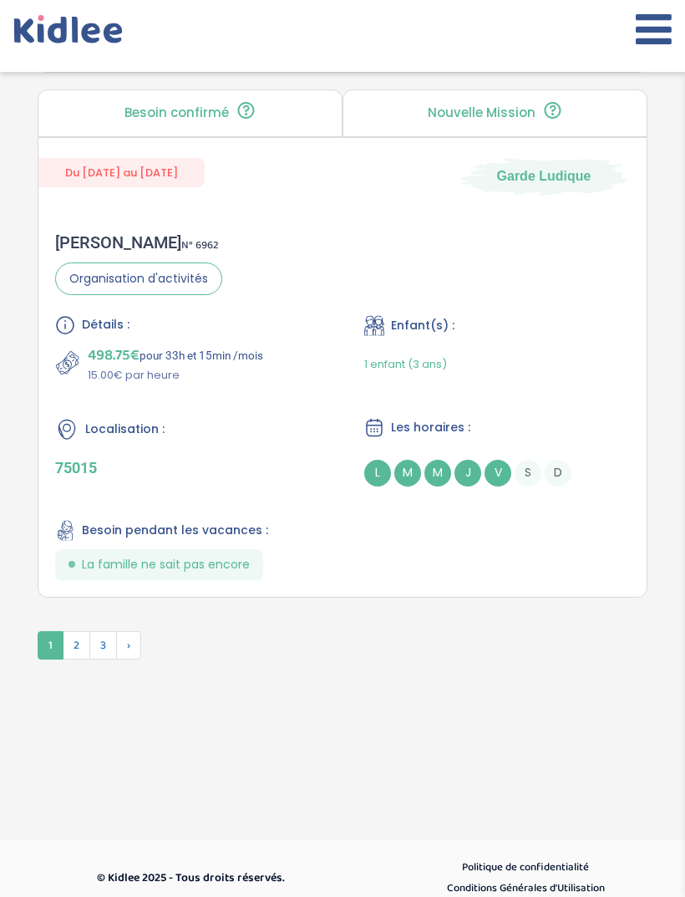
click at [76, 659] on span "2" at bounding box center [77, 645] width 28 height 28
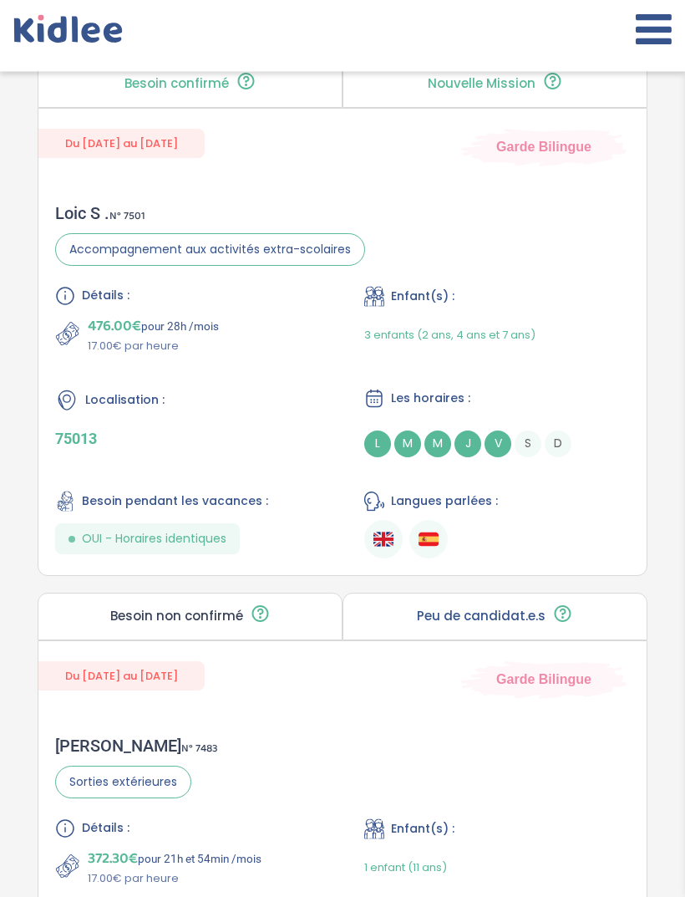
scroll to position [2359, 0]
click at [607, 307] on div "Enfant(s) :" at bounding box center [497, 296] width 266 height 21
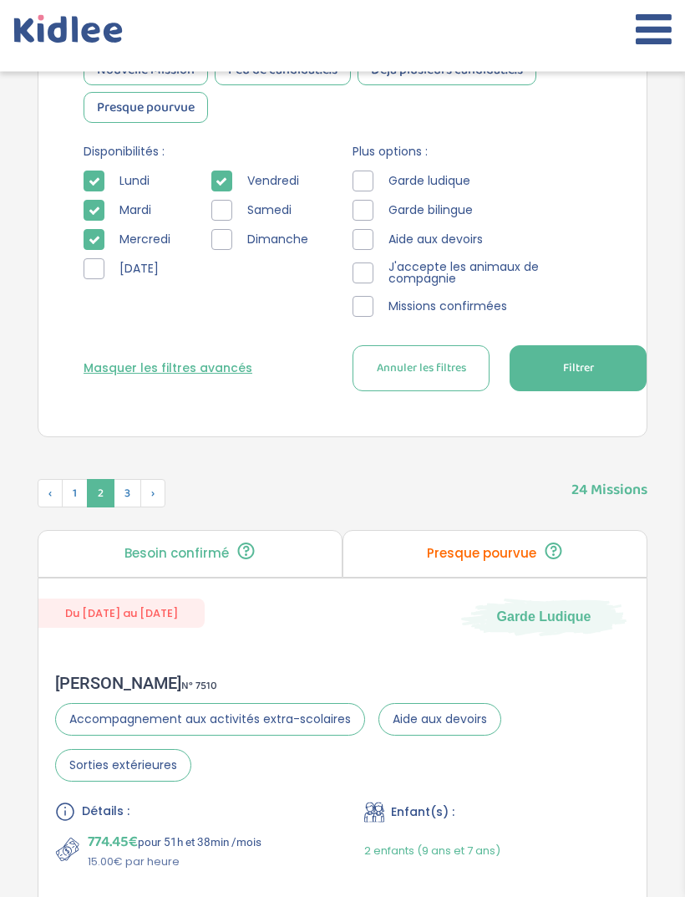
scroll to position [794, 0]
click at [127, 487] on span "3" at bounding box center [128, 493] width 28 height 28
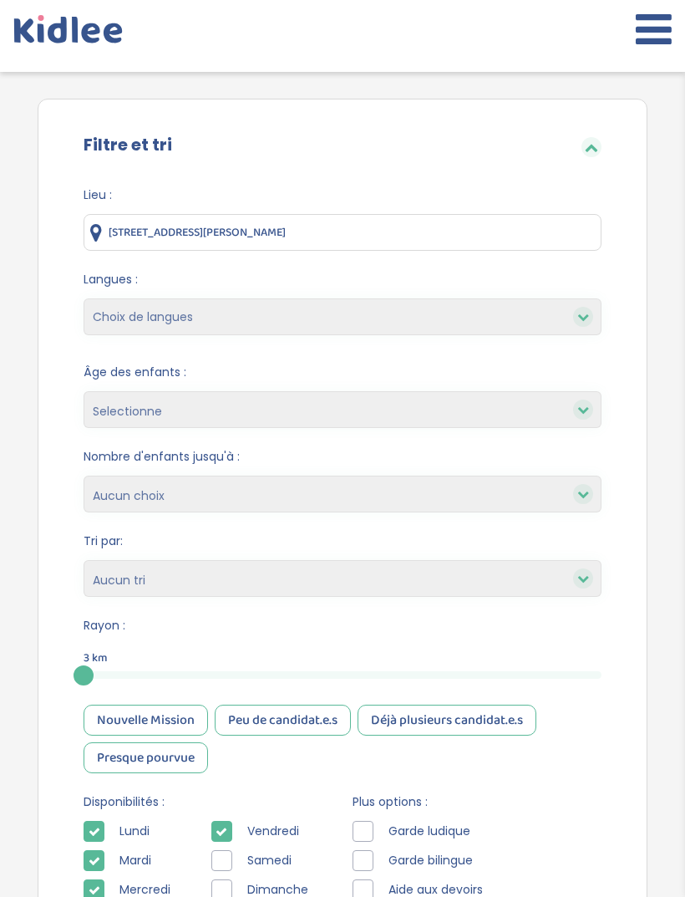
scroll to position [18, 0]
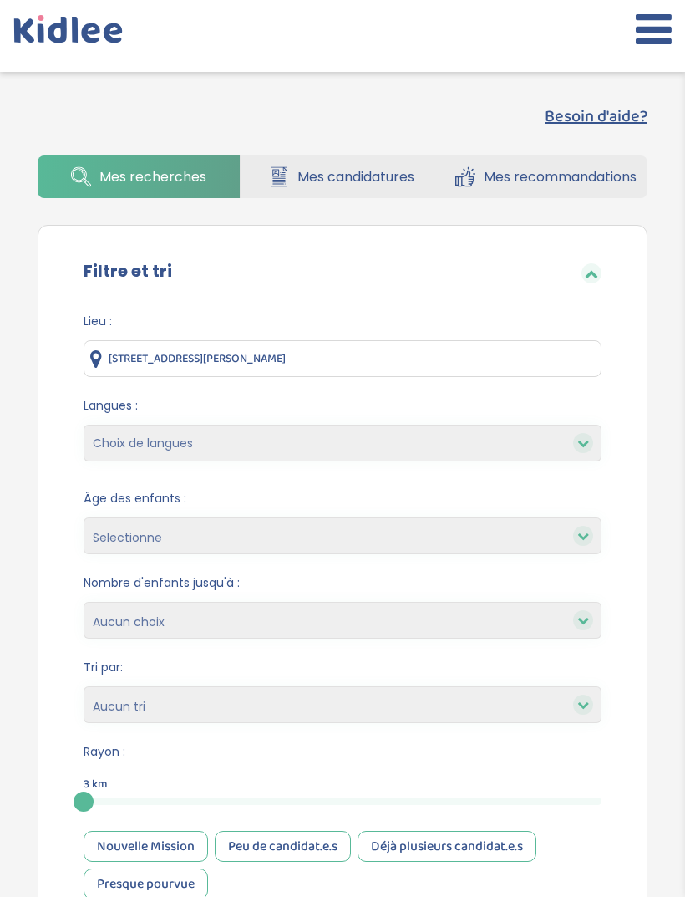
click at [415, 363] on input "14 Avenue Claude Vellefaux, París, Francia" at bounding box center [343, 358] width 518 height 37
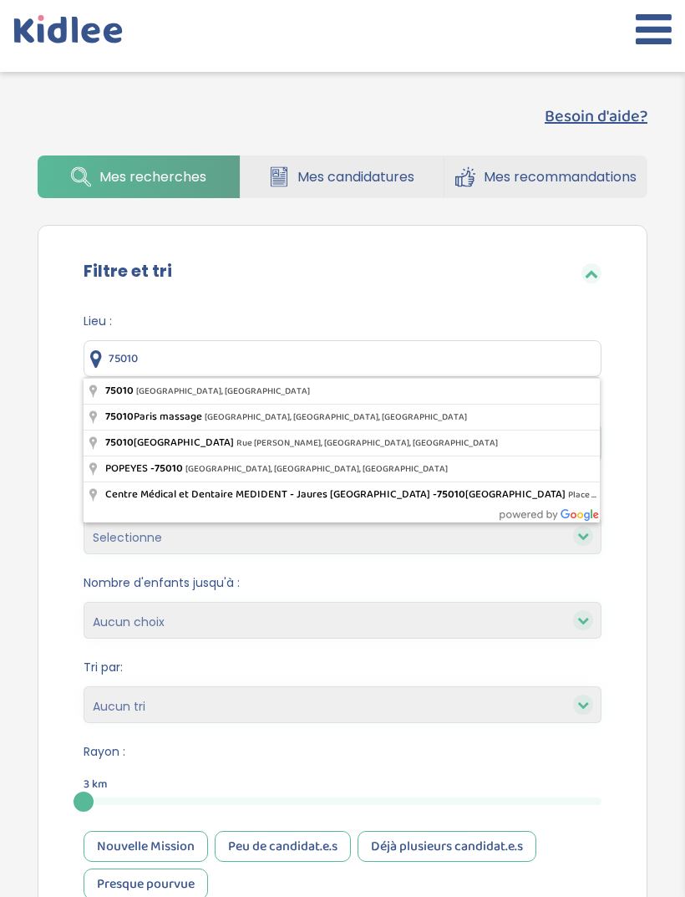
type input "75010 París, Francia"
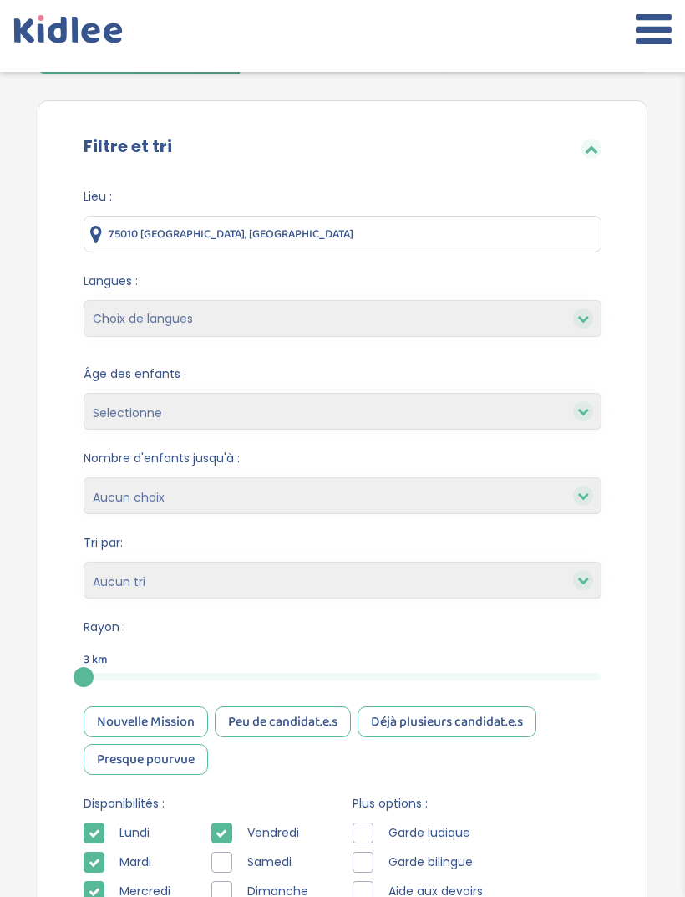
scroll to position [311, 0]
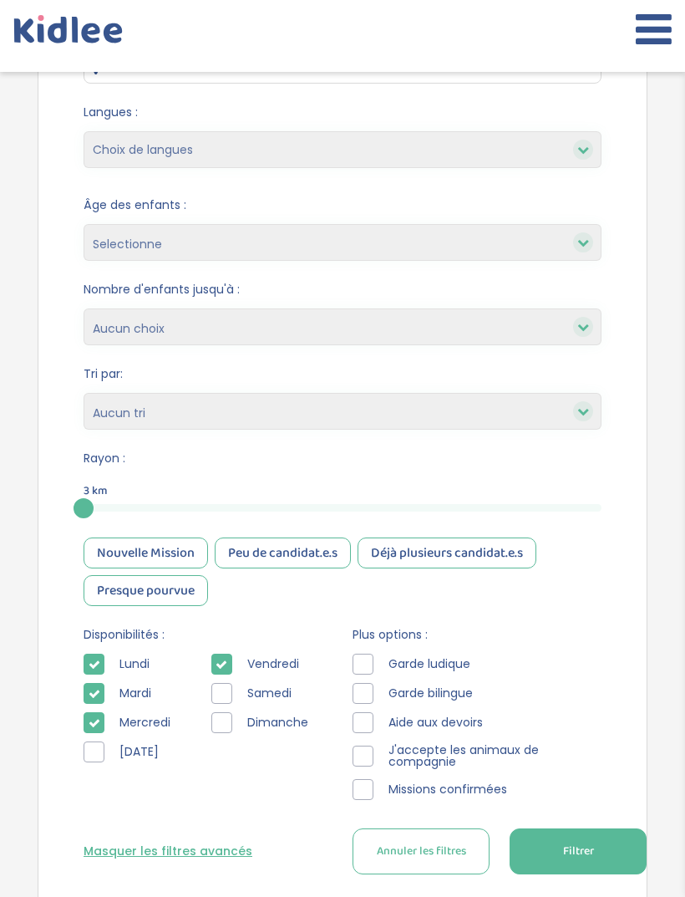
click at [577, 853] on span "Filtrer" at bounding box center [578, 851] width 31 height 18
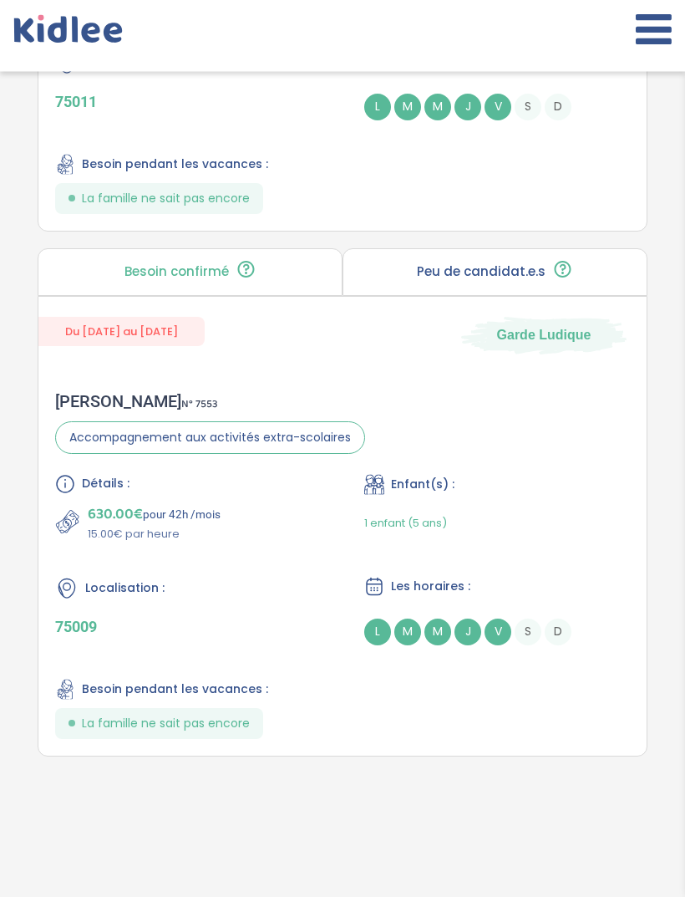
scroll to position [1572, 0]
click at [531, 489] on div "Enfant(s) :" at bounding box center [497, 484] width 266 height 21
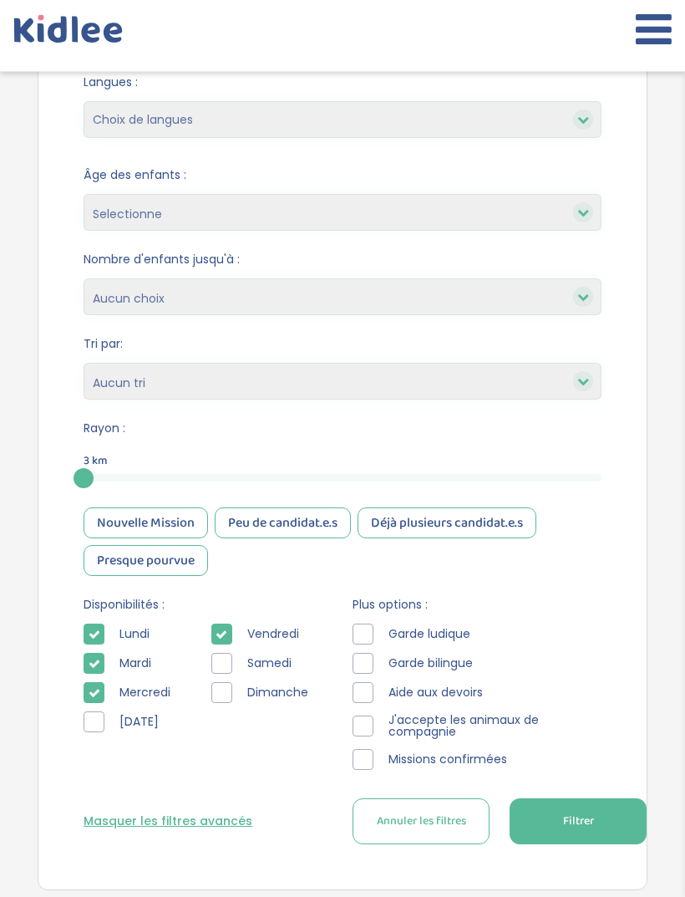
scroll to position [0, 0]
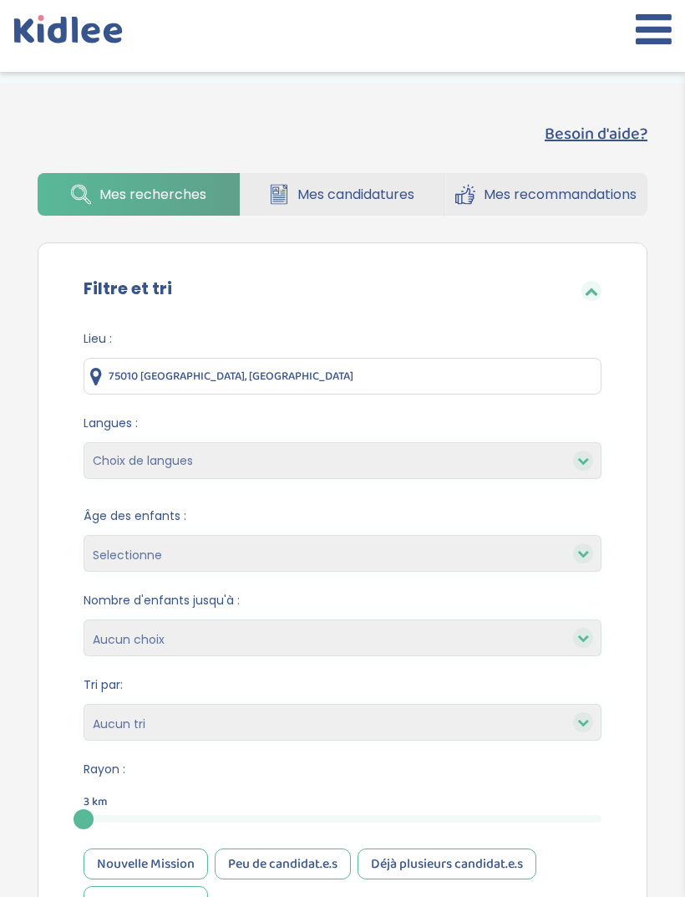
click at [423, 363] on input "75010 París, Francia" at bounding box center [343, 376] width 518 height 37
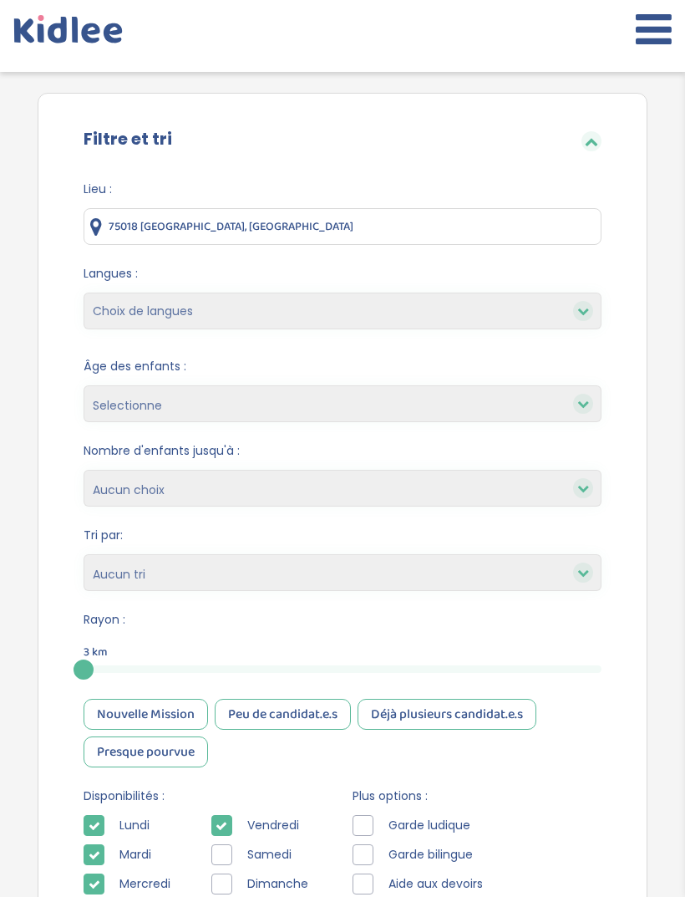
scroll to position [394, 0]
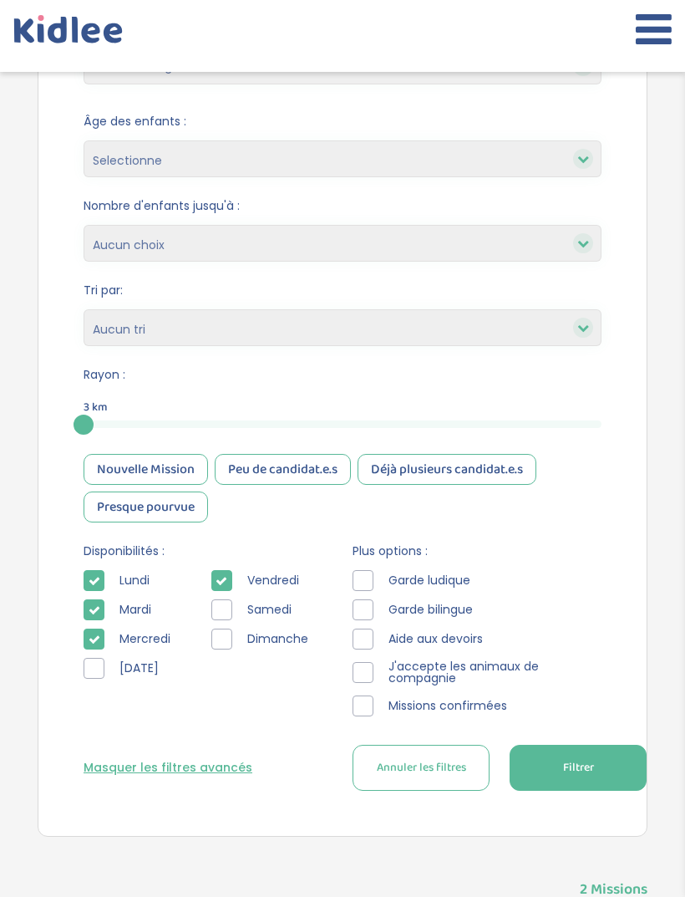
click at [577, 766] on span "Filtrer" at bounding box center [578, 768] width 31 height 18
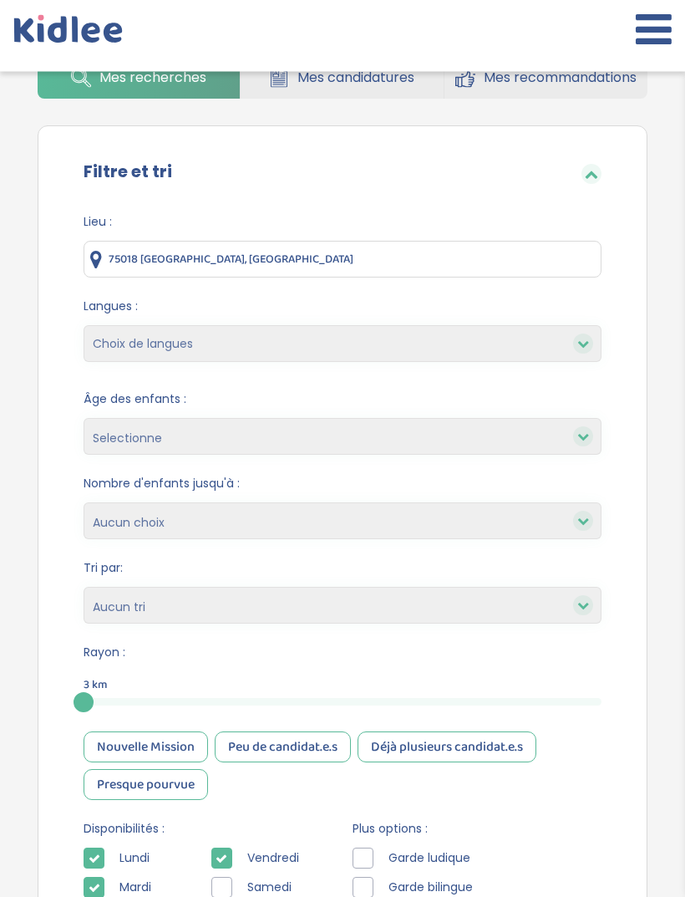
scroll to position [0, 0]
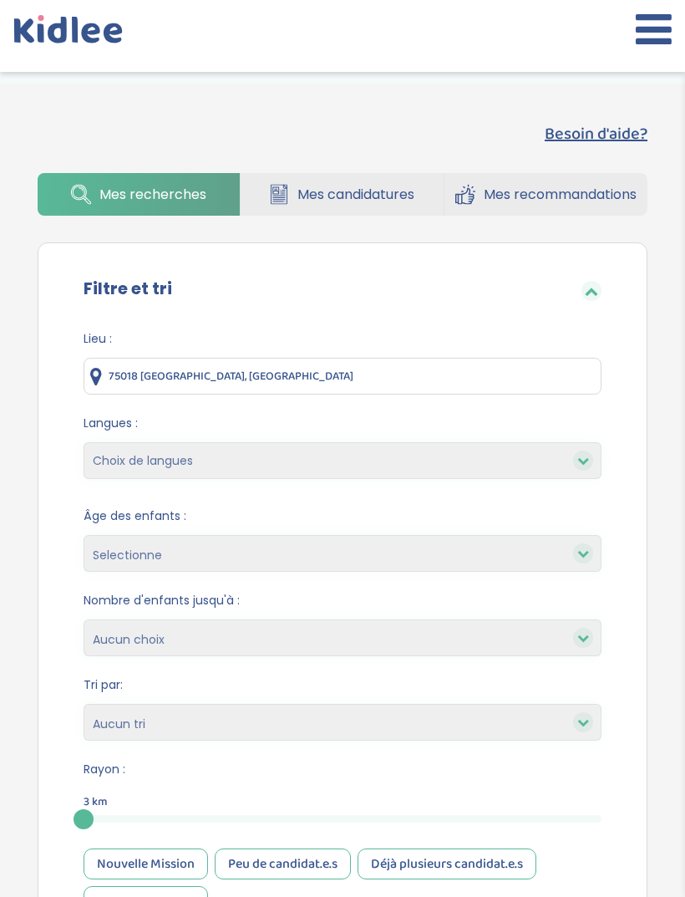
click at [567, 375] on input "75018 París, Francia" at bounding box center [343, 376] width 518 height 37
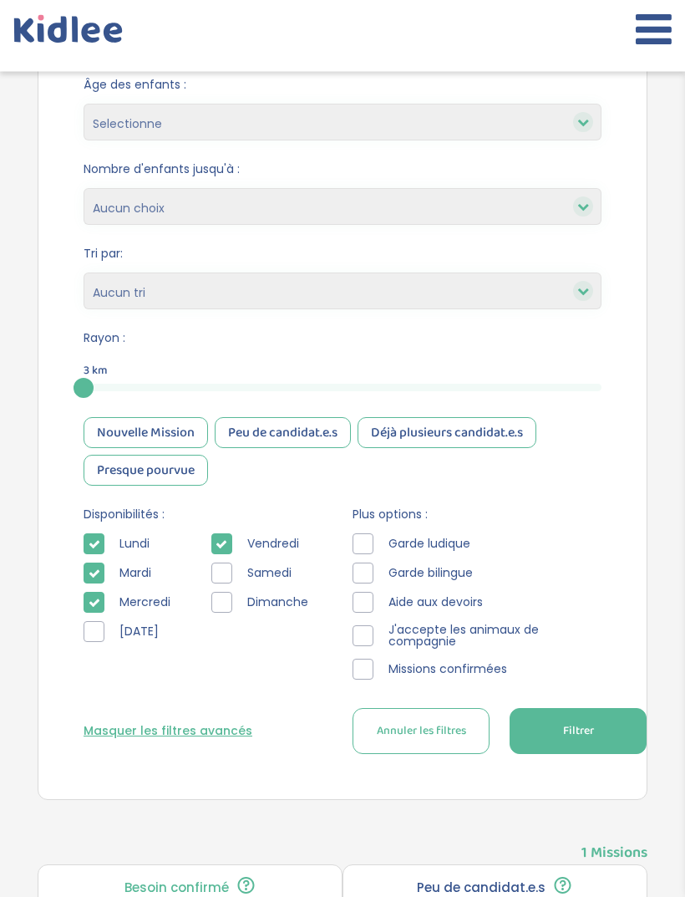
click at [577, 740] on span "Filtrer" at bounding box center [578, 732] width 31 height 18
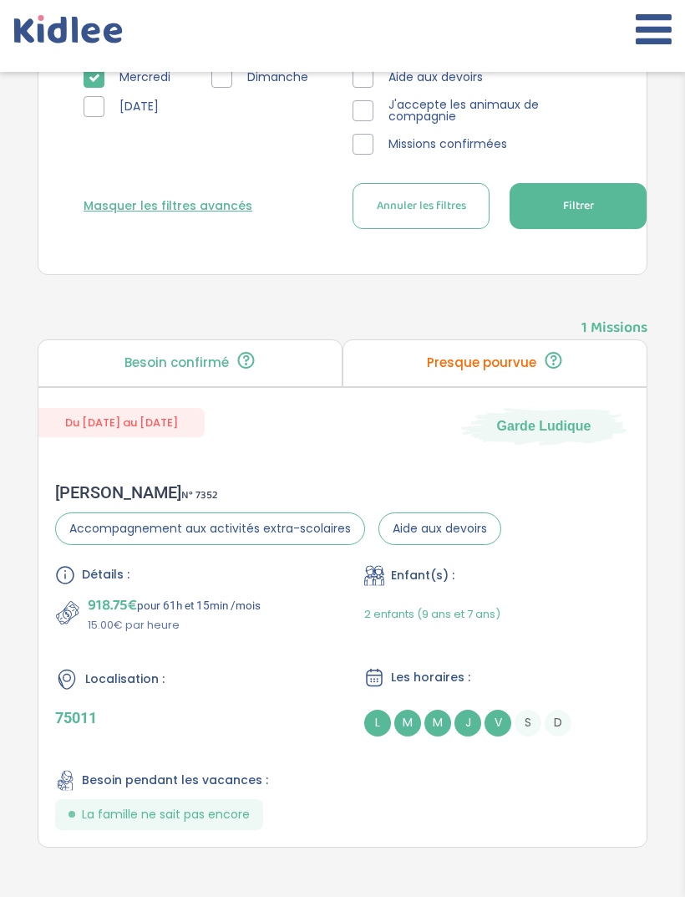
scroll to position [958, 0]
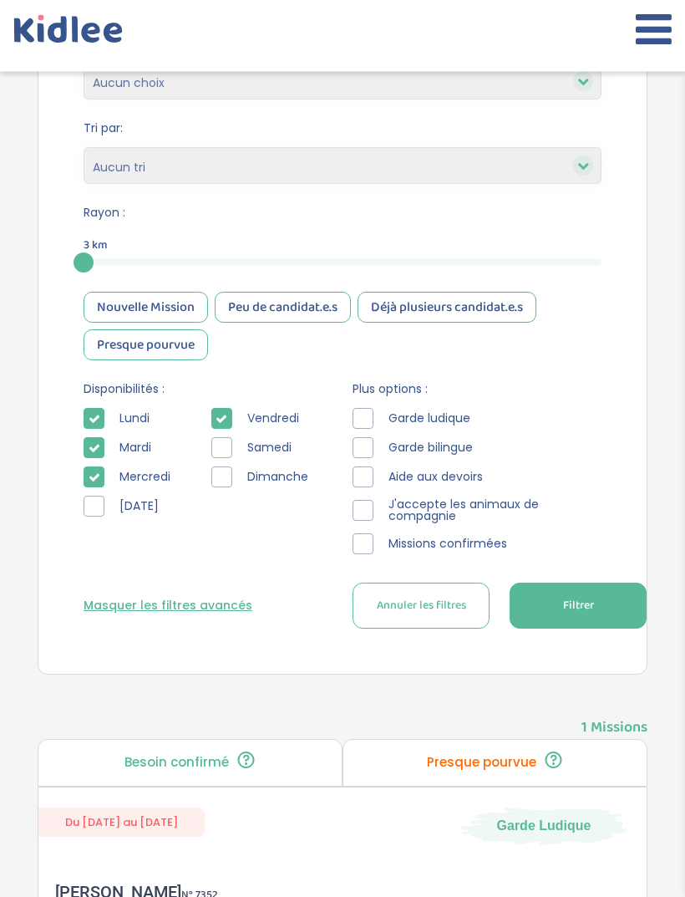
click at [451, 612] on span "Annuler les filtres" at bounding box center [421, 606] width 89 height 18
type input "14 Avenue Claude Vellefaux, París, Francia"
click at [594, 607] on button "Filtrer" at bounding box center [578, 605] width 137 height 46
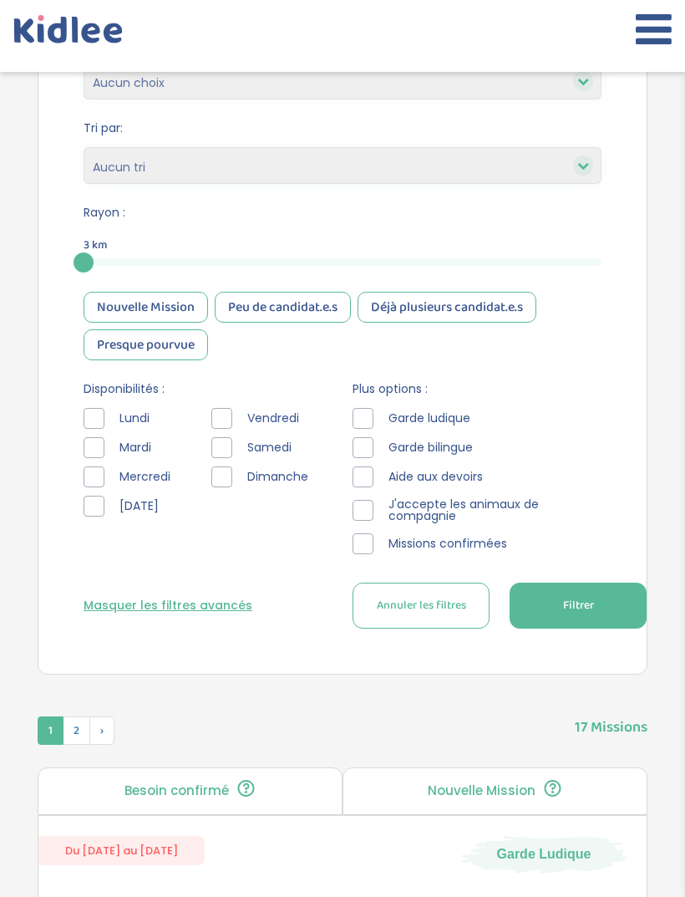
click at [520, 508] on span "J'accepte les animaux de compagnie" at bounding box center [487, 510] width 211 height 29
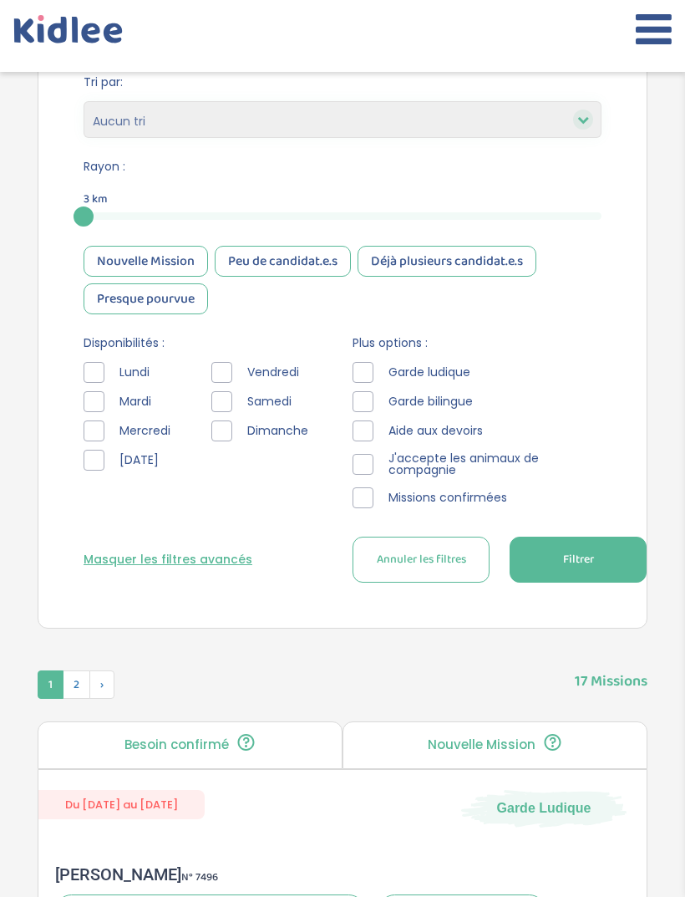
scroll to position [603, 0]
click at [364, 462] on div at bounding box center [363, 463] width 21 height 21
click at [371, 459] on div at bounding box center [363, 463] width 21 height 21
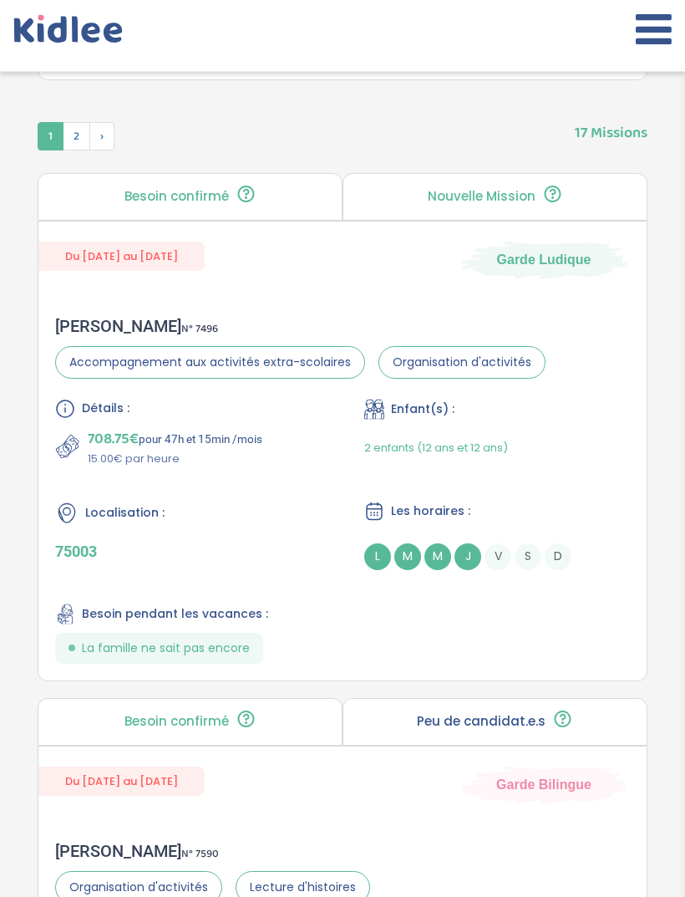
scroll to position [1150, 0]
click at [468, 466] on div "2 enfants (12 ans et 12 ans)" at bounding box center [436, 448] width 144 height 39
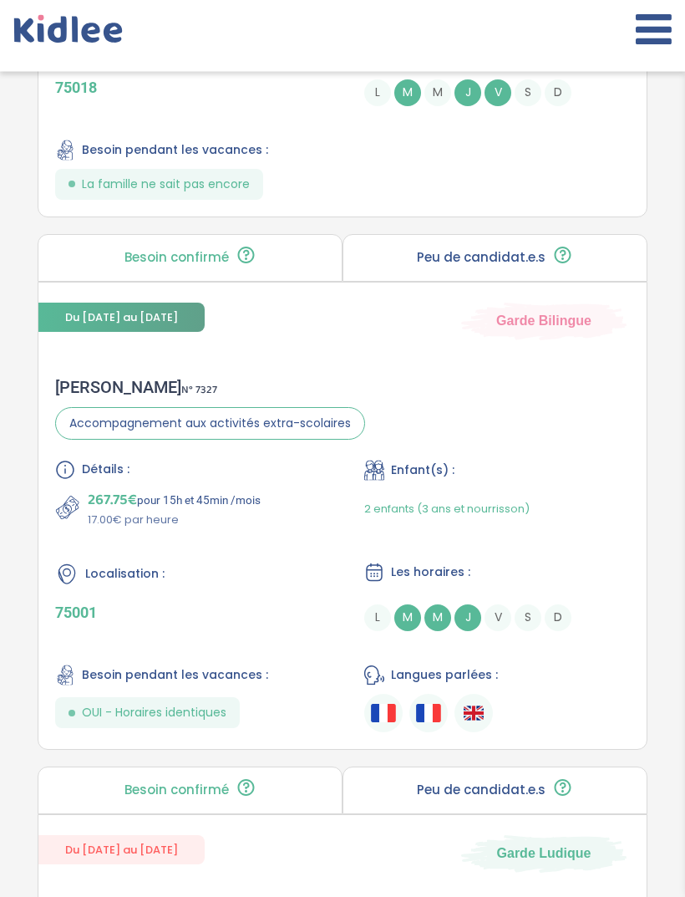
scroll to position [3196, 0]
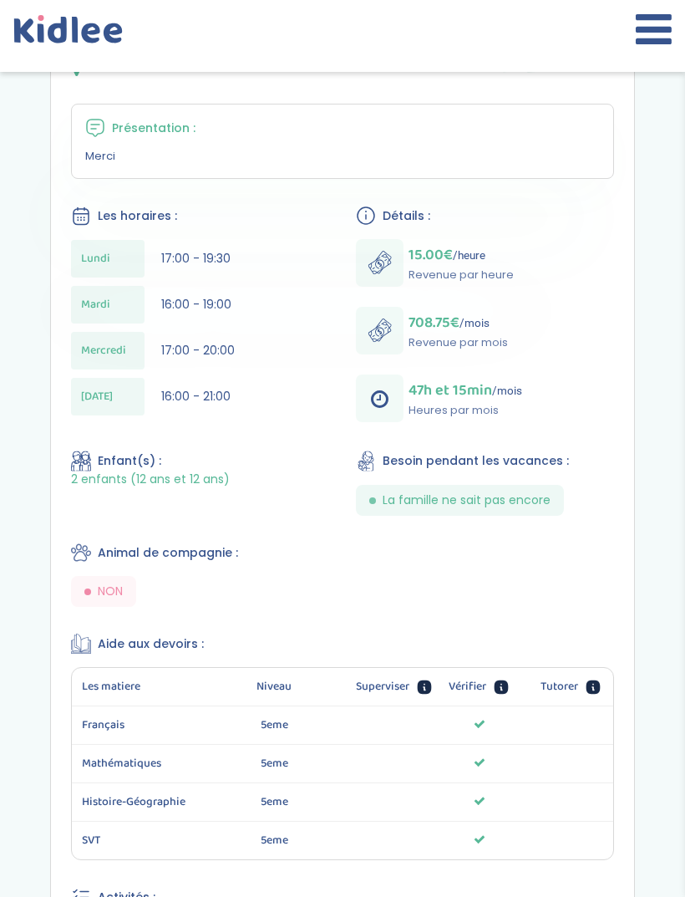
scroll to position [363, 0]
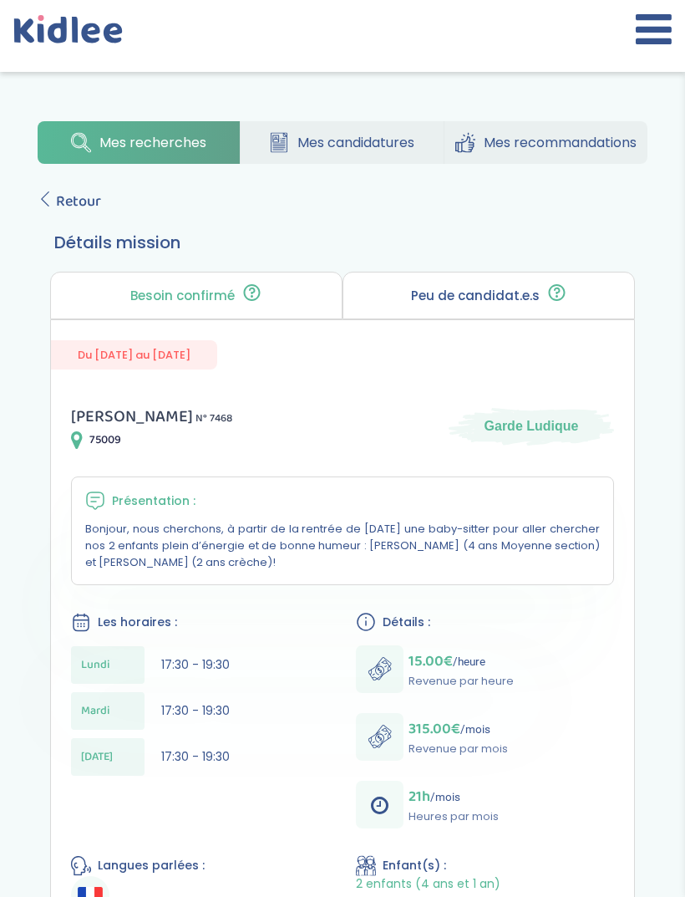
click at [79, 191] on span "Retour" at bounding box center [78, 201] width 45 height 23
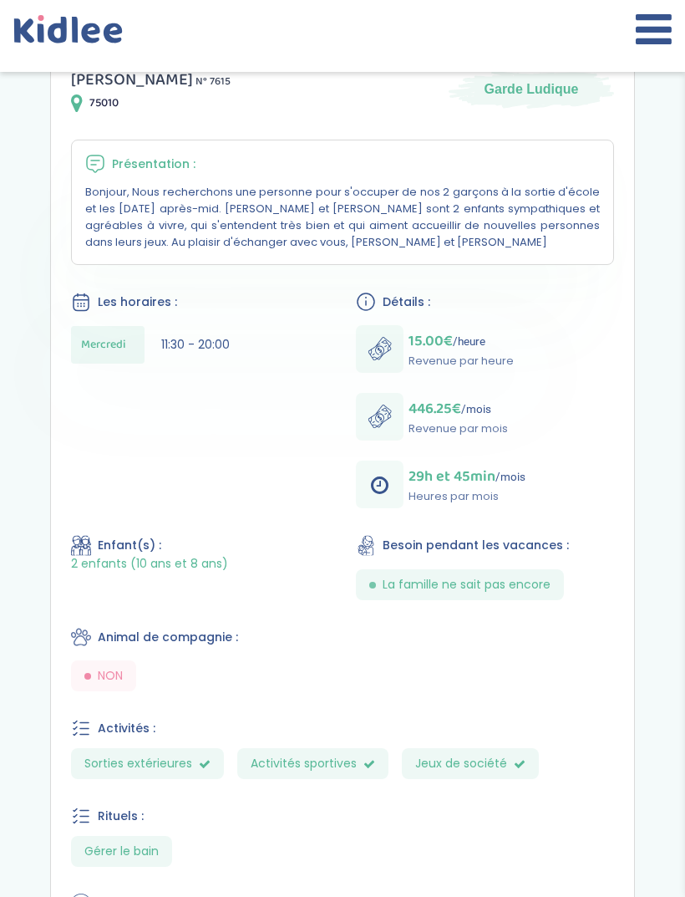
scroll to position [321, 0]
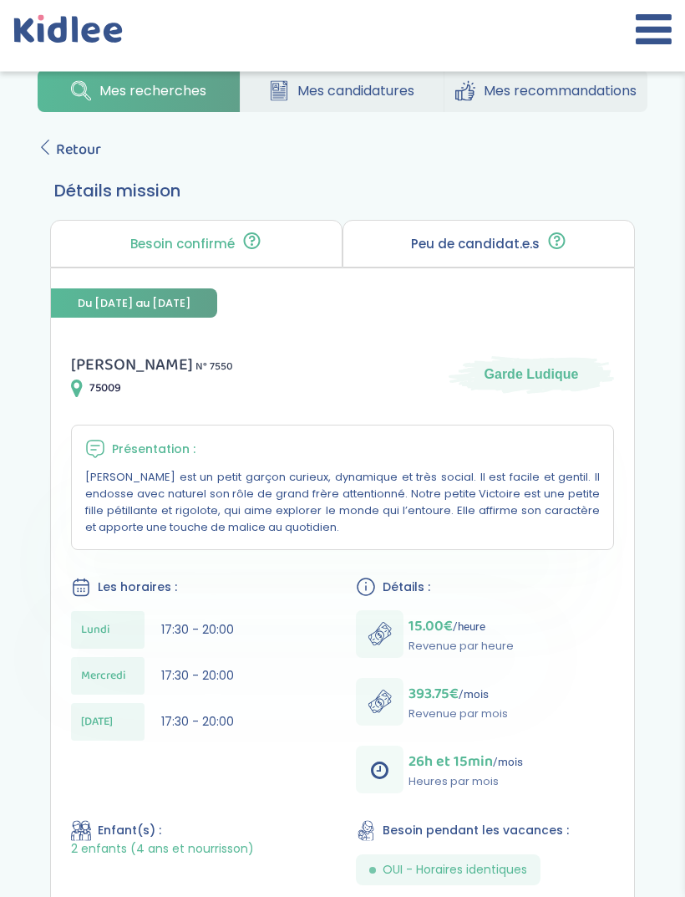
scroll to position [47, 0]
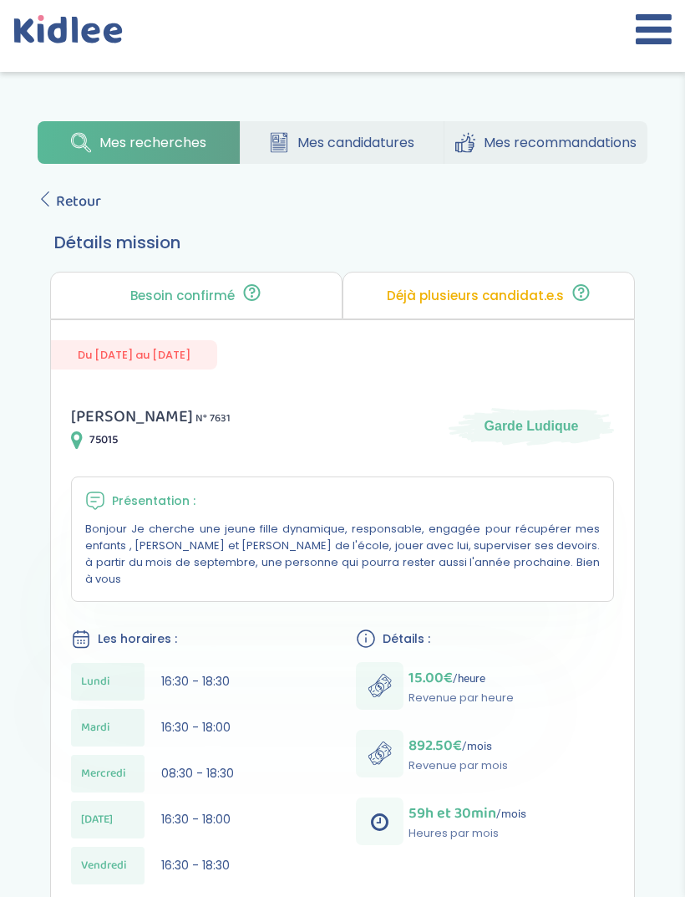
click at [56, 200] on span "Retour" at bounding box center [78, 201] width 45 height 23
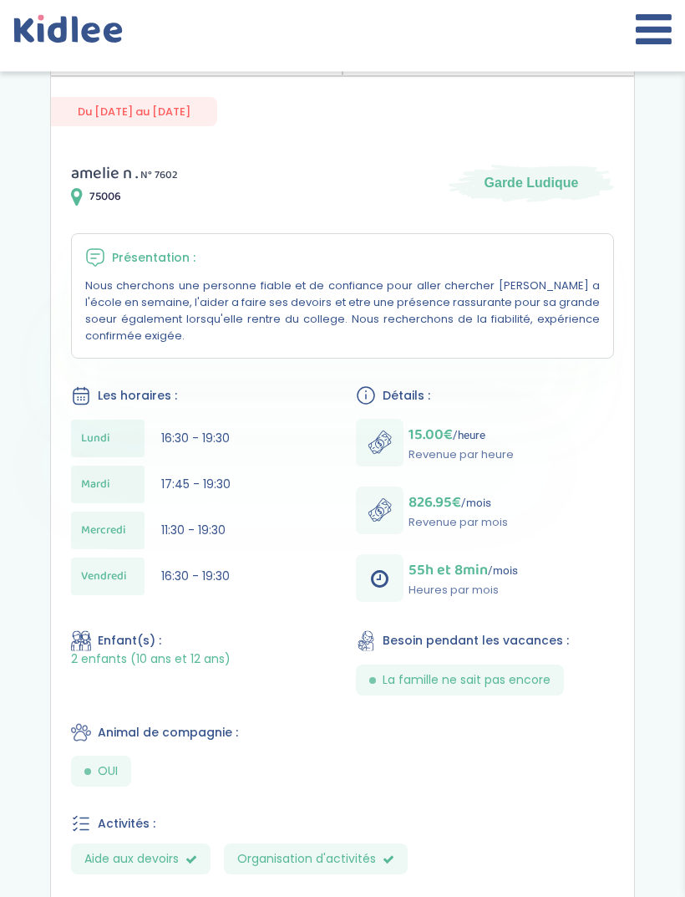
scroll to position [242, 0]
click at [682, 585] on div "Mes recherches Mes candidatures Mes recommandations Retour Détails mission Beso…" at bounding box center [342, 465] width 685 height 1198
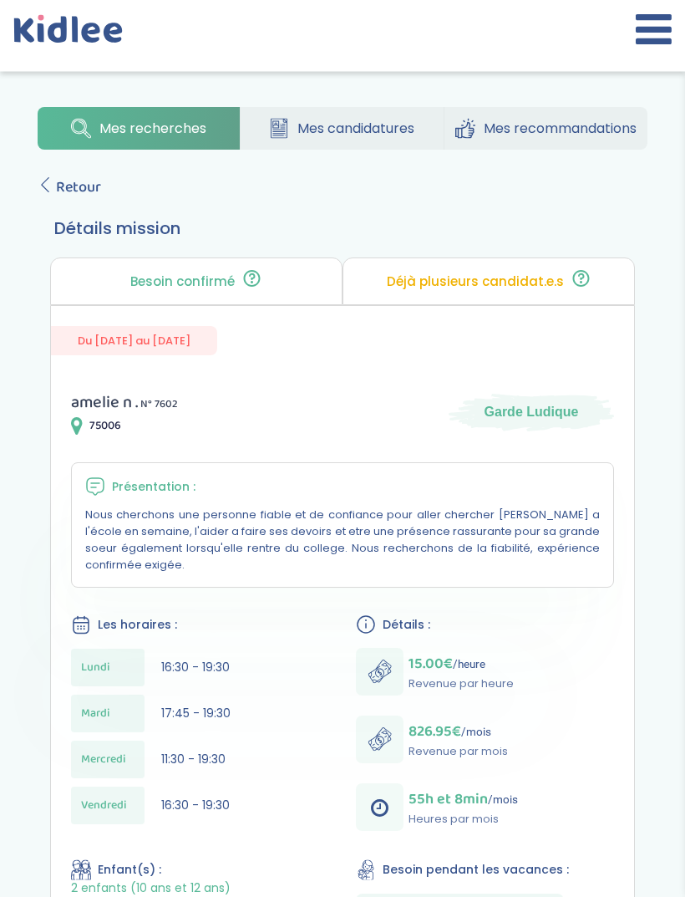
scroll to position [0, 0]
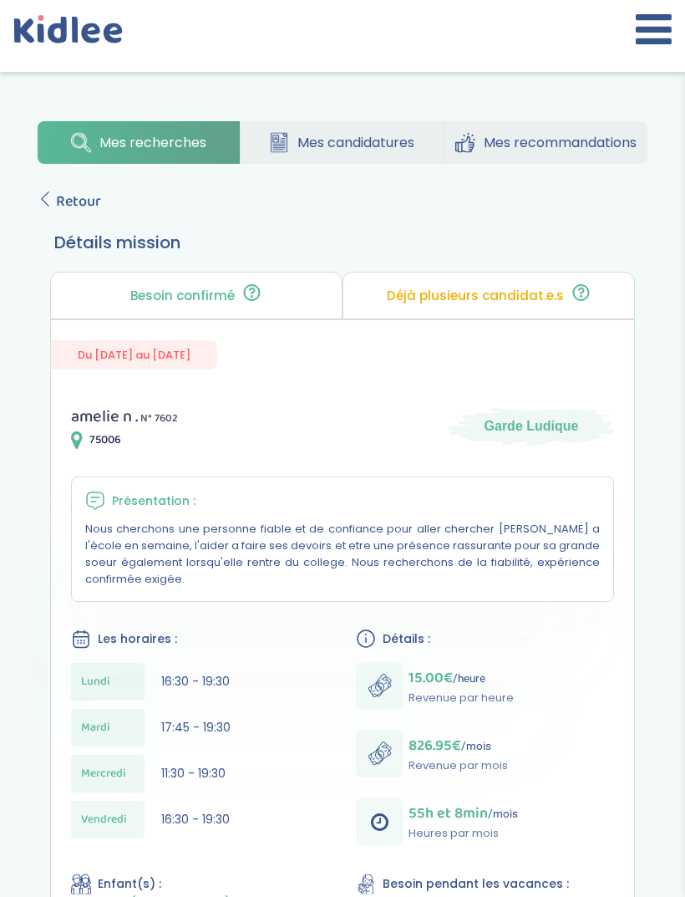
click at [48, 193] on icon at bounding box center [45, 198] width 15 height 15
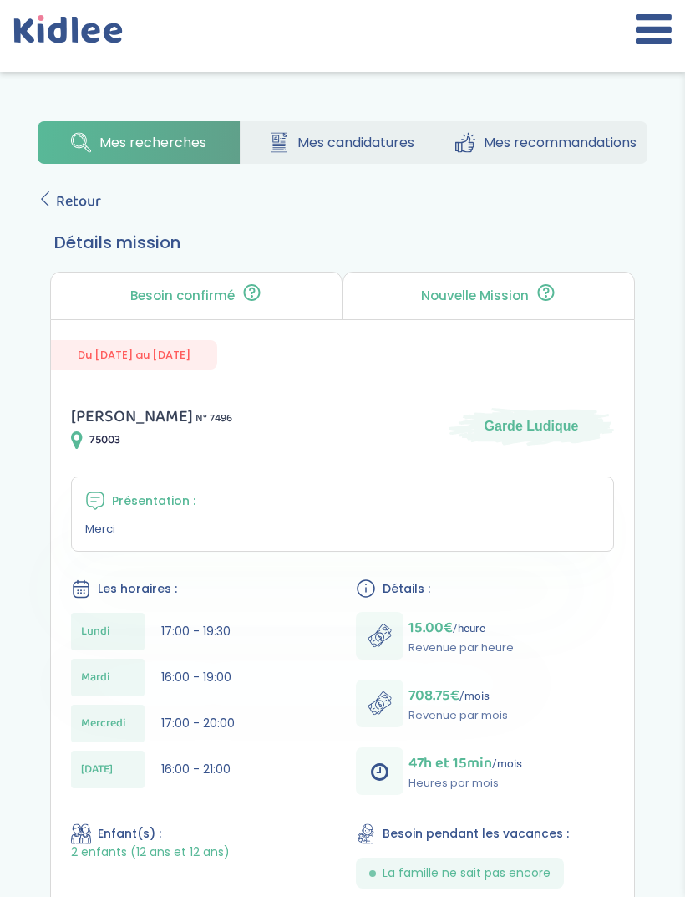
click at [48, 196] on icon at bounding box center [45, 198] width 15 height 15
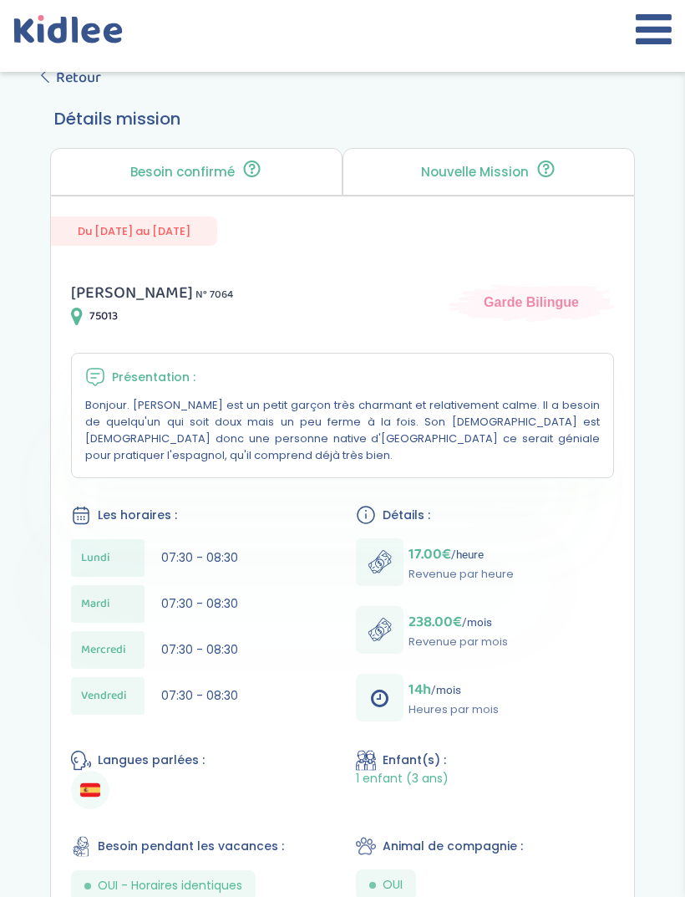
scroll to position [114, 0]
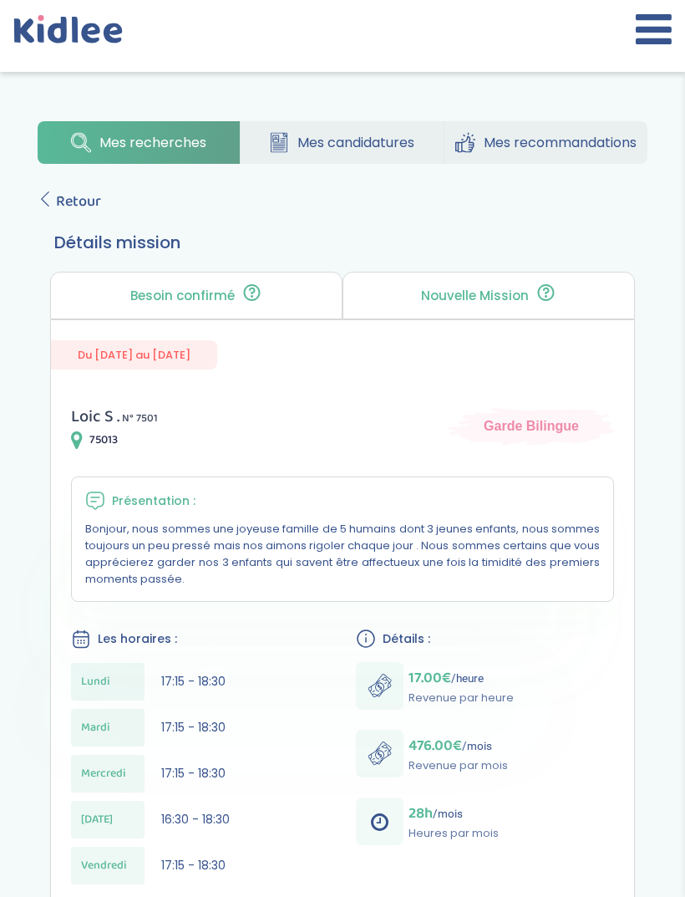
click at [75, 191] on span "Retour" at bounding box center [78, 201] width 45 height 23
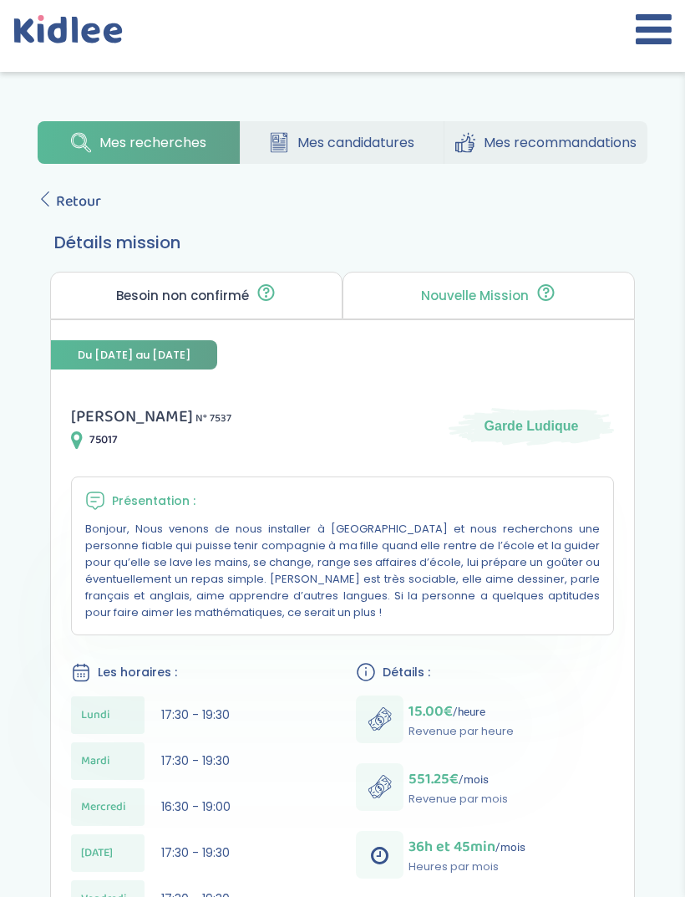
click at [70, 201] on span "Retour" at bounding box center [78, 201] width 45 height 23
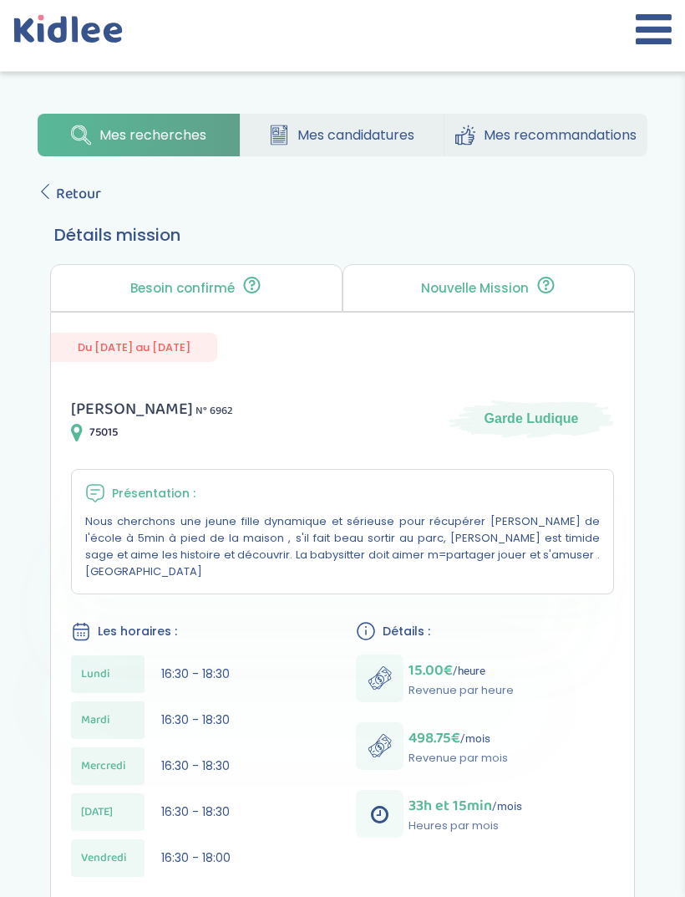
scroll to position [9, 0]
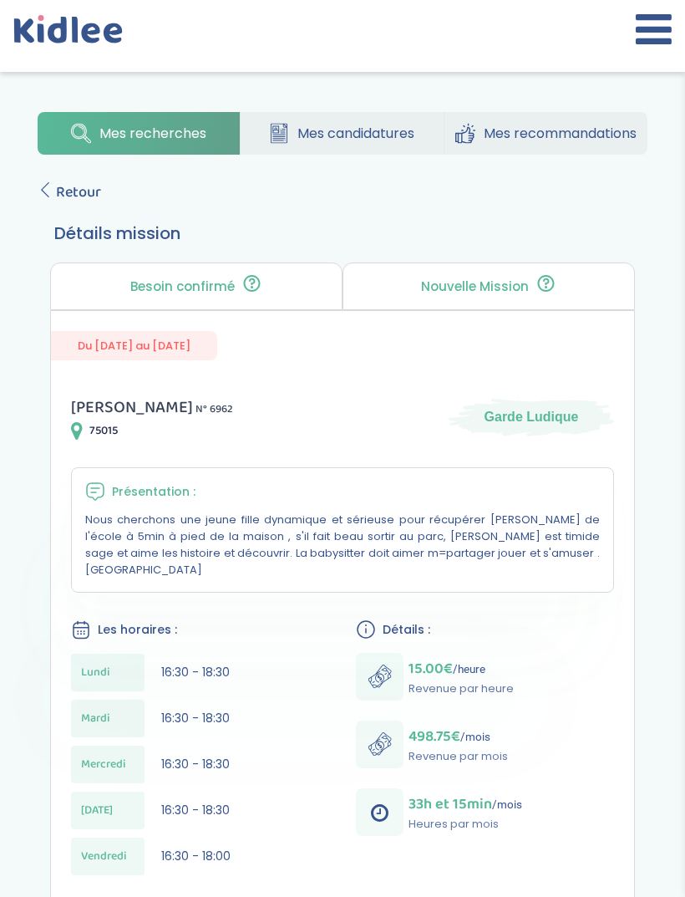
click at [531, 272] on div "Nouvelle Mission 🎯 Tu es la première personne à pouvoir postuler. Postule rapid…" at bounding box center [489, 286] width 292 height 48
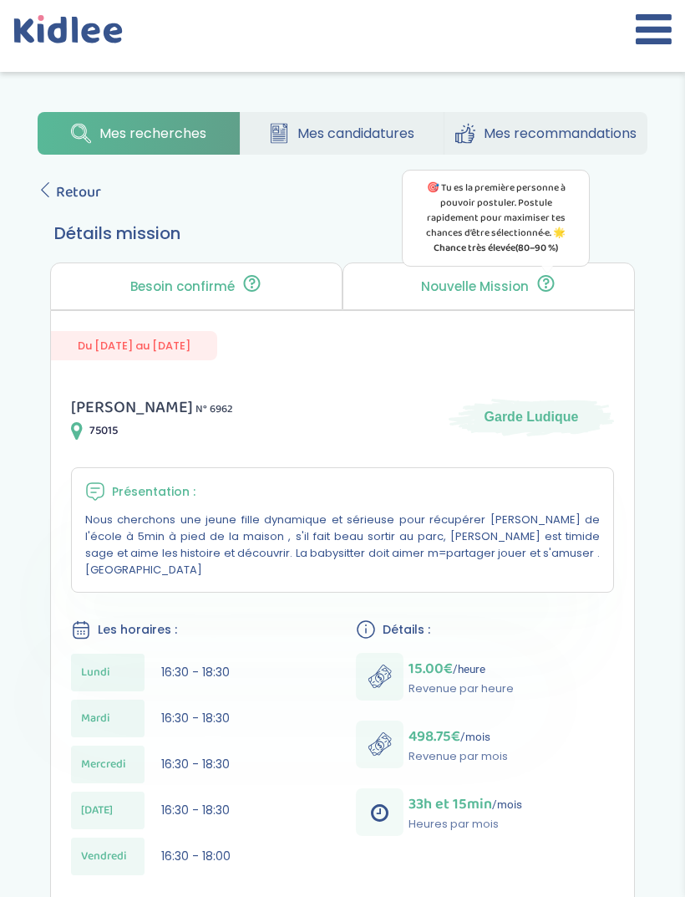
click at [541, 285] on icon at bounding box center [546, 283] width 21 height 20
click at [555, 280] on icon at bounding box center [546, 283] width 21 height 20
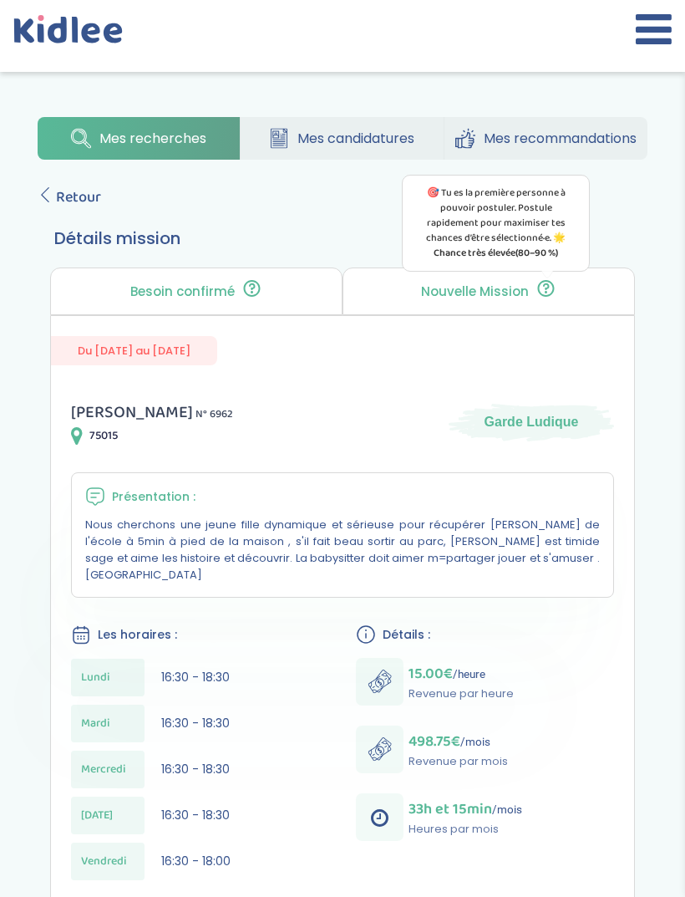
scroll to position [0, 0]
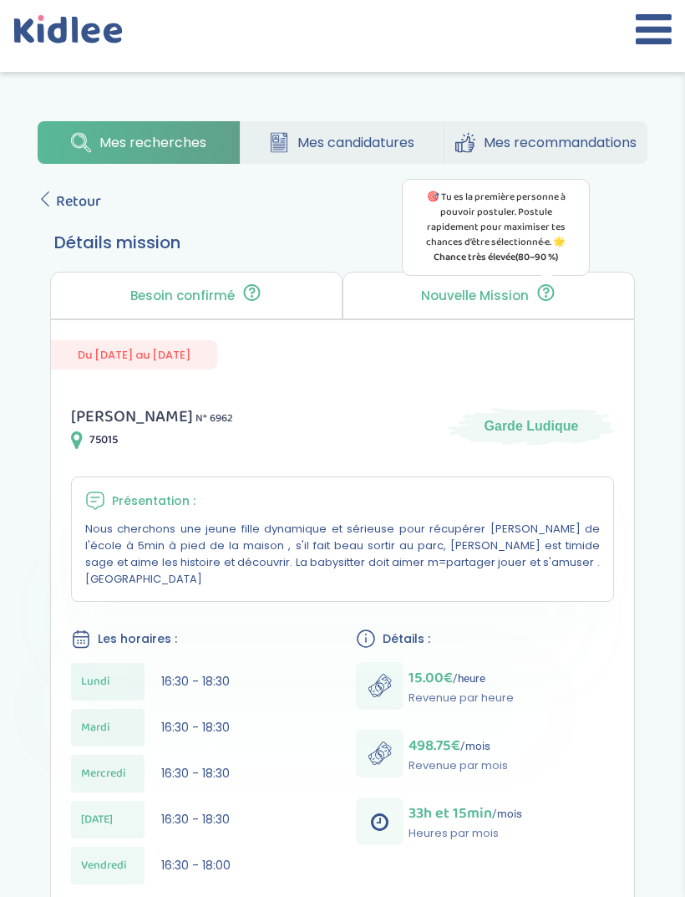
click at [79, 201] on span "Retour" at bounding box center [78, 201] width 45 height 23
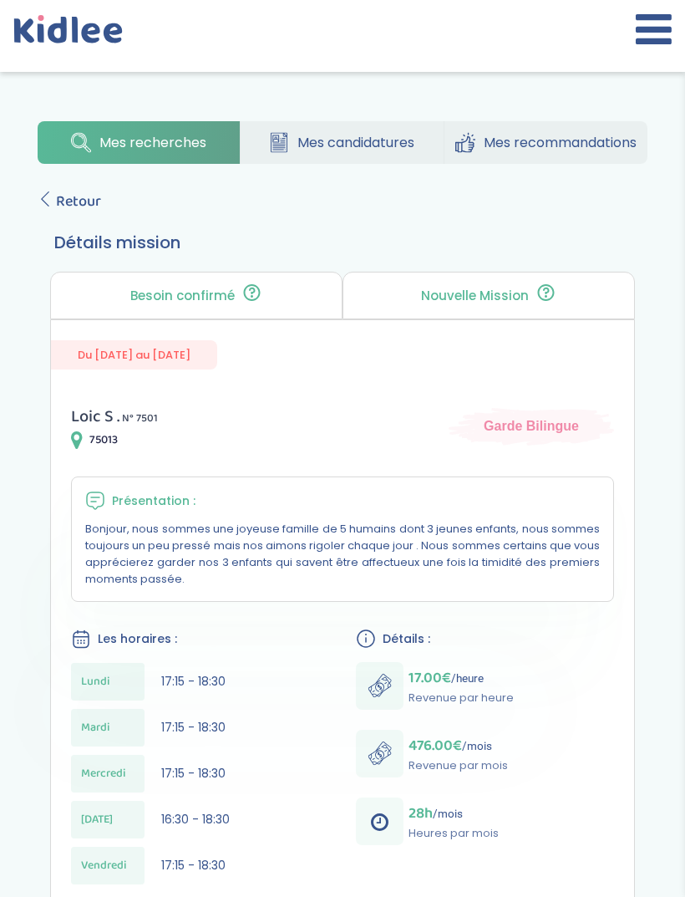
click at [66, 200] on span "Retour" at bounding box center [78, 201] width 45 height 23
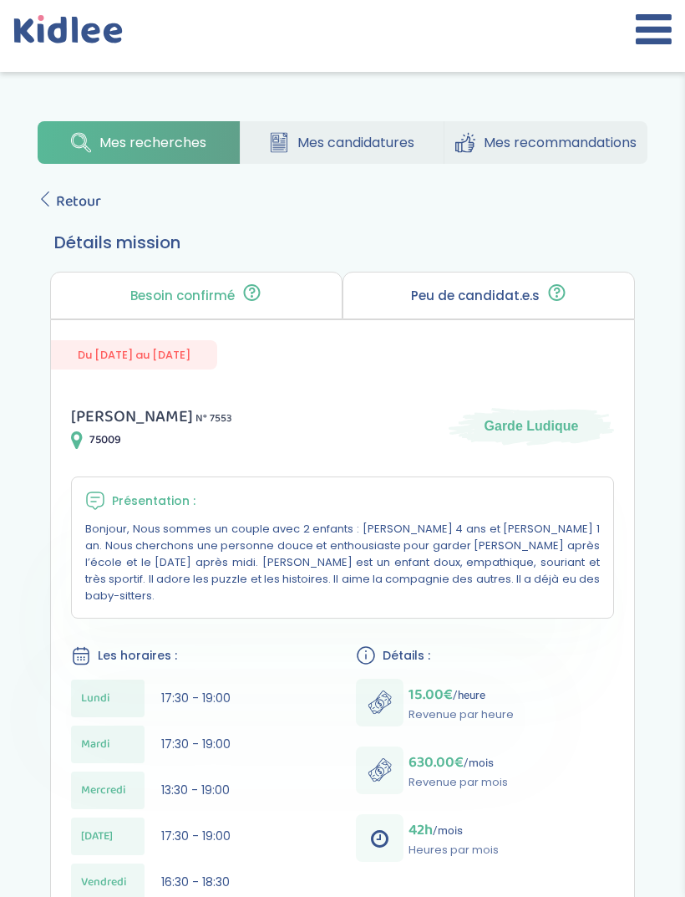
click at [58, 191] on span "Retour" at bounding box center [78, 201] width 45 height 23
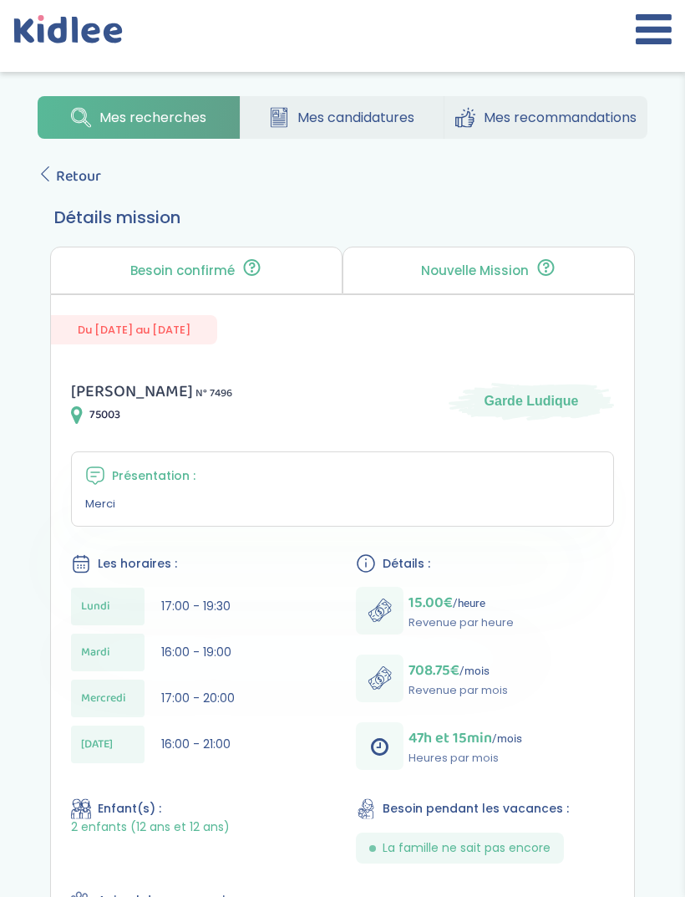
scroll to position [15, 0]
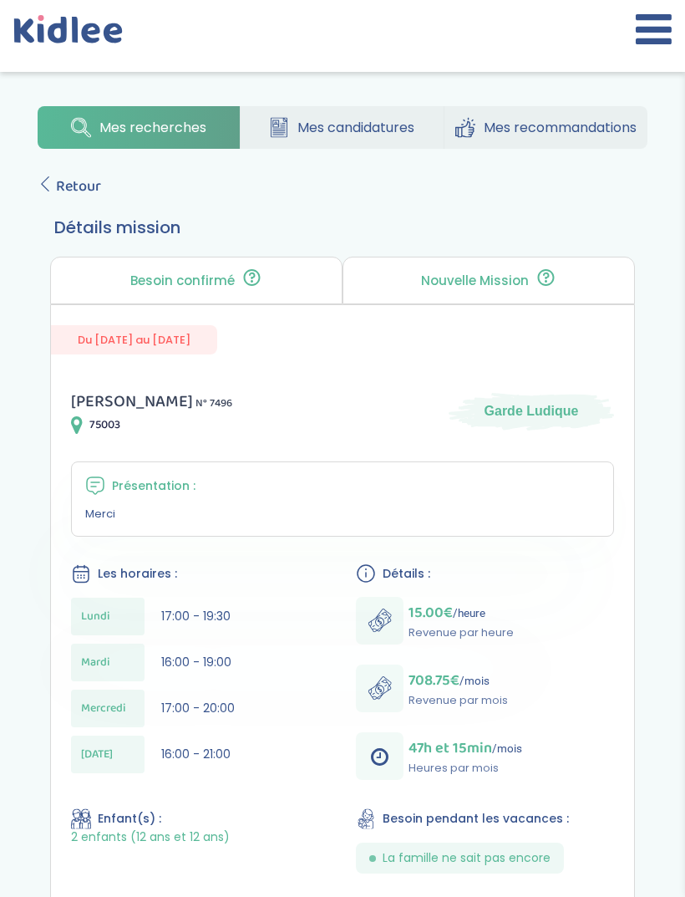
click at [82, 196] on span "Retour" at bounding box center [78, 186] width 45 height 23
